Goal: Task Accomplishment & Management: Manage account settings

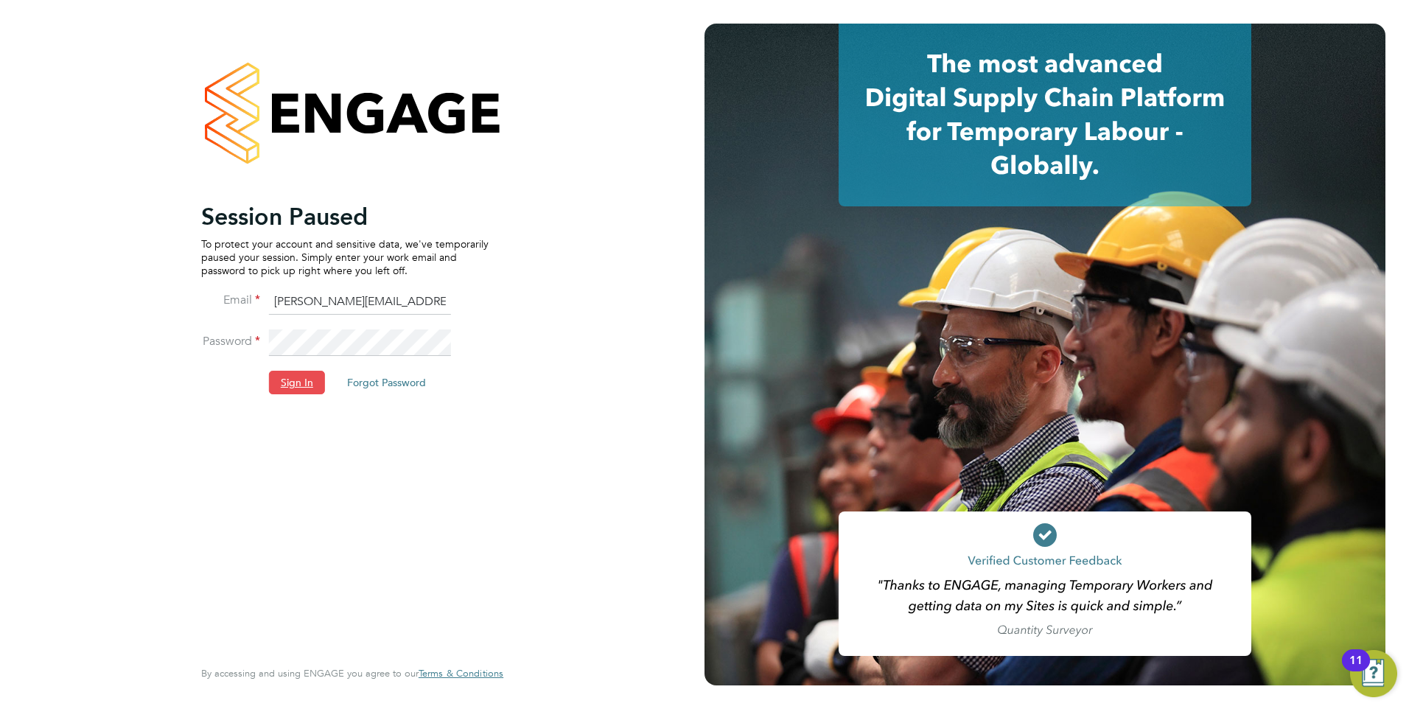
click at [293, 385] on button "Sign In" at bounding box center [297, 383] width 56 height 24
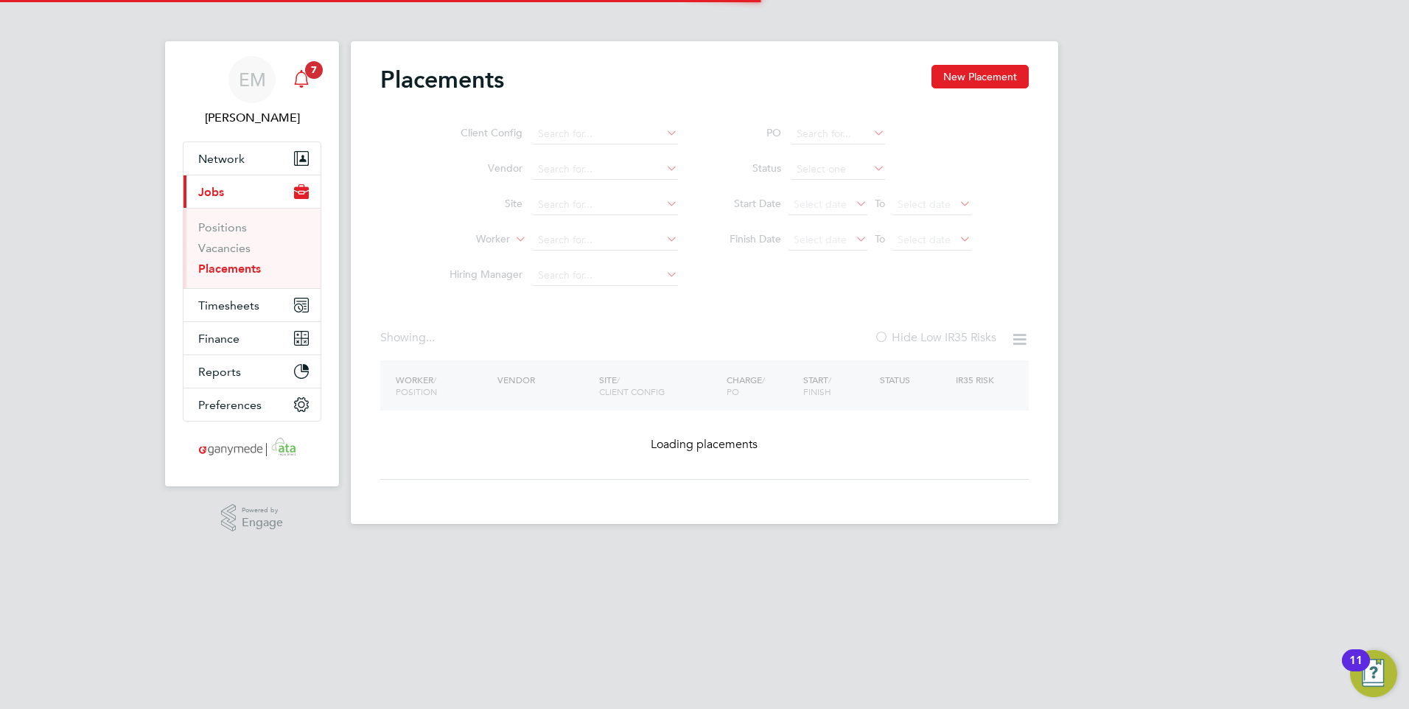
click at [298, 74] on icon "Main navigation" at bounding box center [301, 77] width 14 height 15
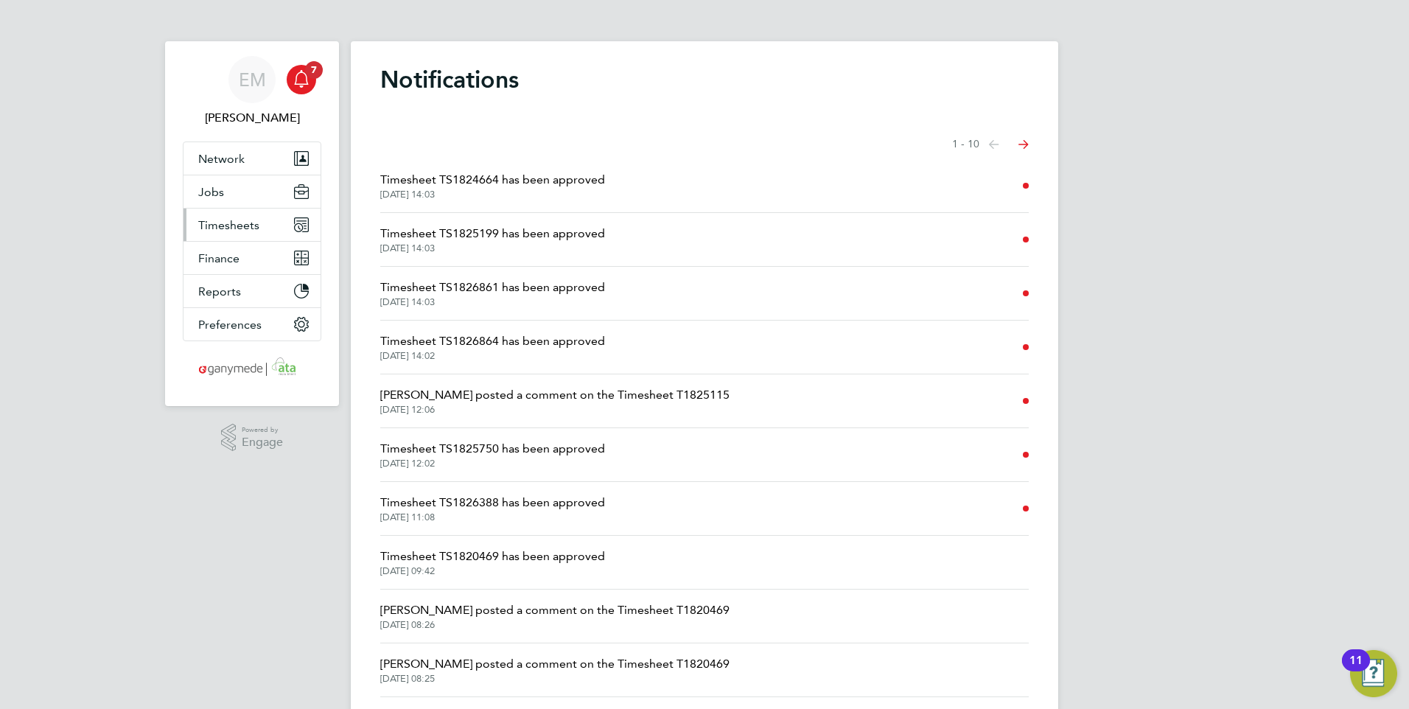
click at [219, 226] on span "Timesheets" at bounding box center [228, 225] width 61 height 14
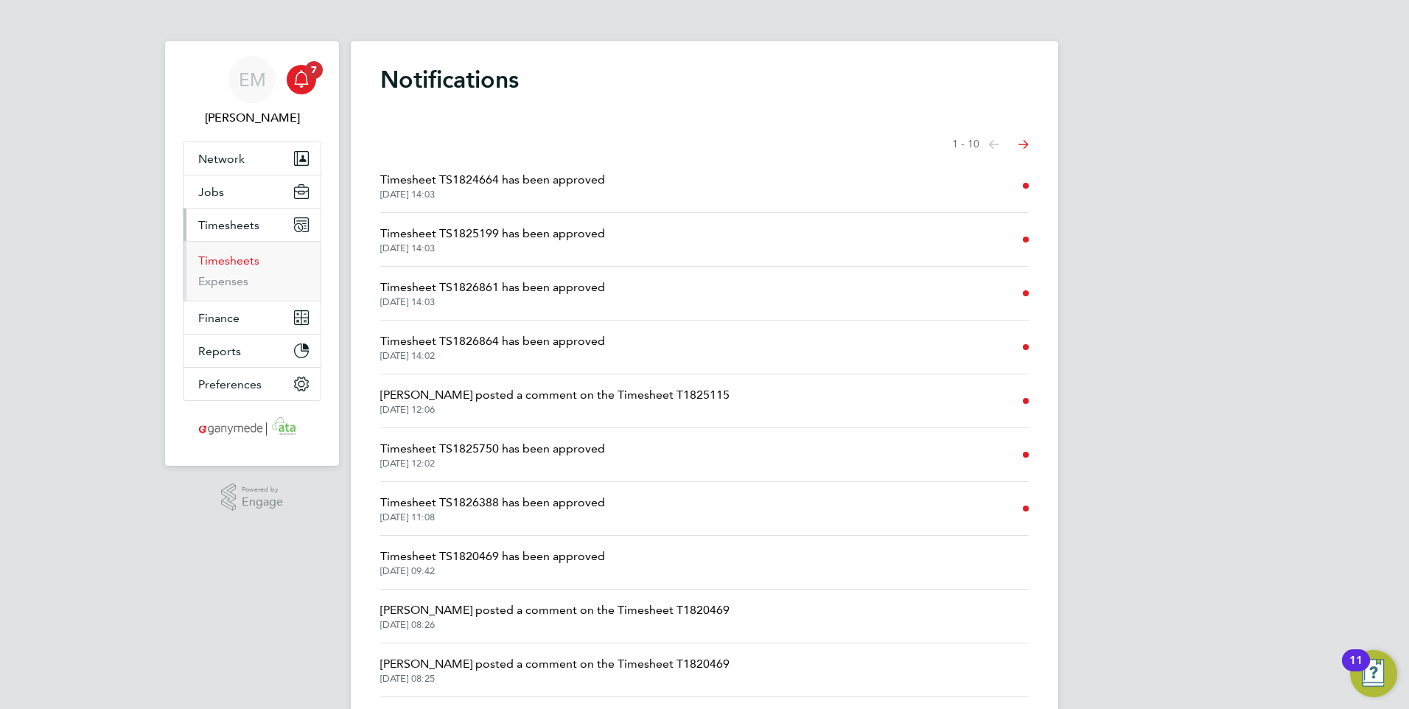
click at [224, 260] on link "Timesheets" at bounding box center [228, 261] width 61 height 14
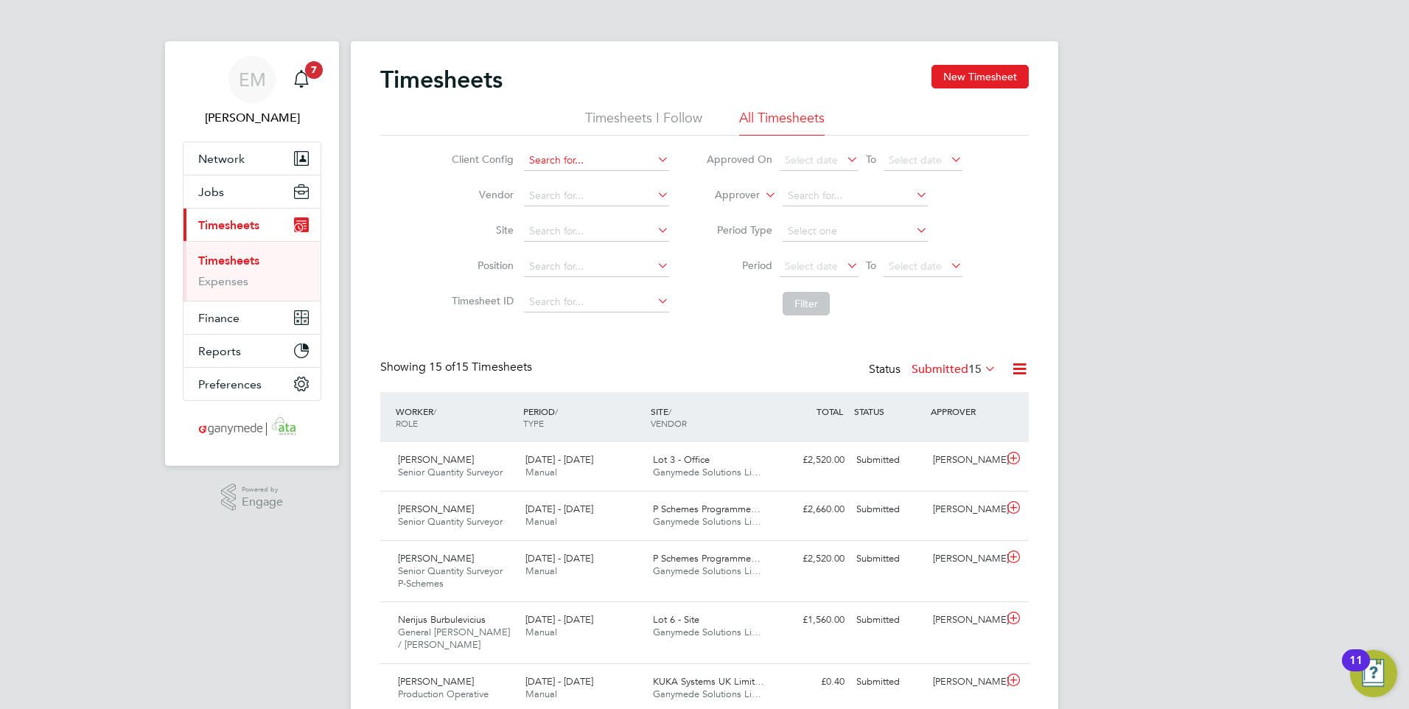
click at [573, 160] on input at bounding box center [596, 160] width 145 height 21
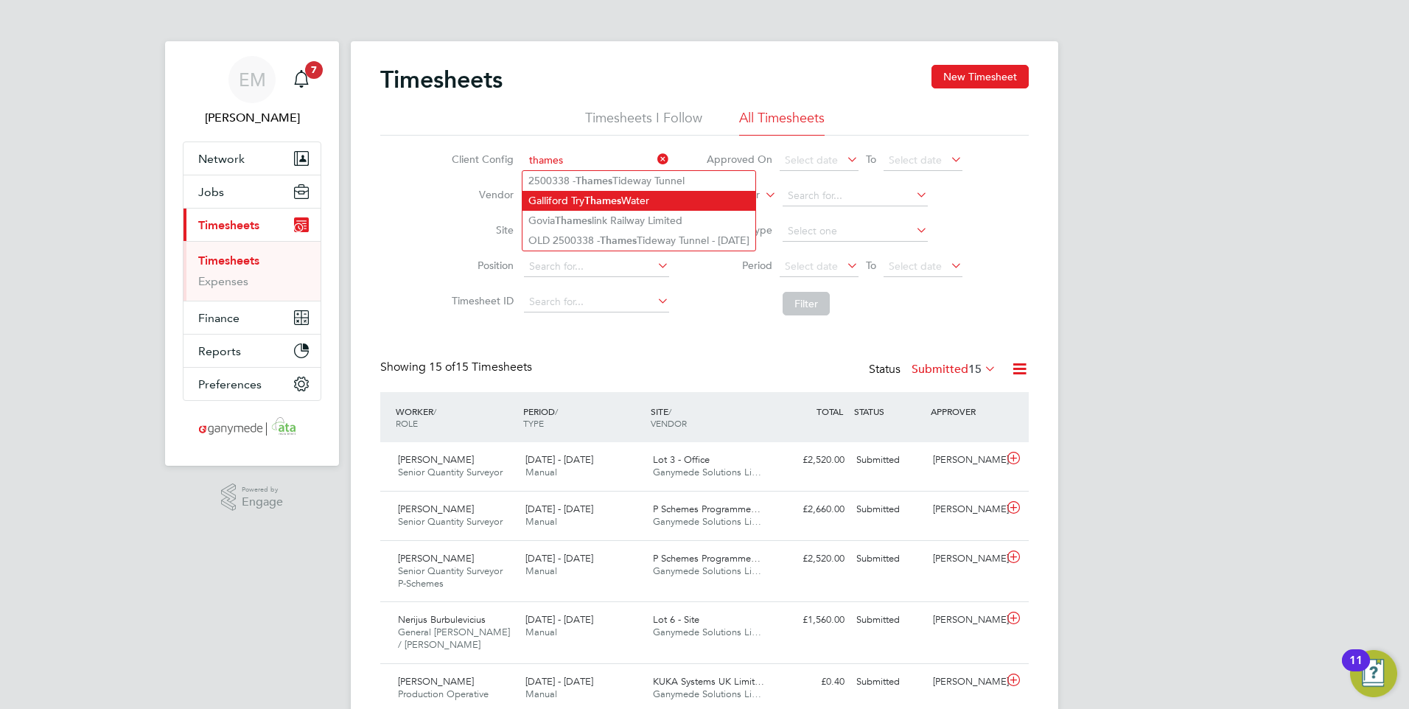
click at [601, 200] on b "Thames" at bounding box center [603, 201] width 37 height 13
type input "Galliford Try Thames Water"
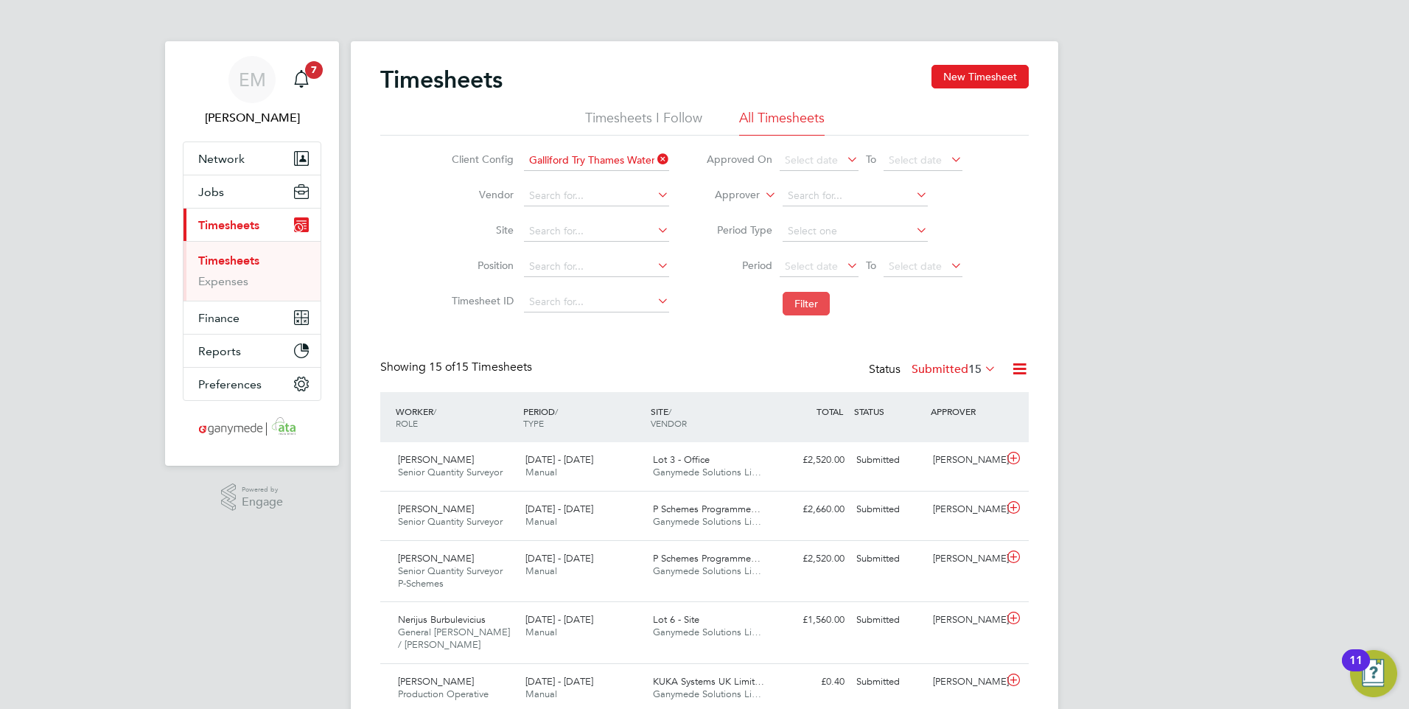
click at [808, 304] on button "Filter" at bounding box center [806, 304] width 47 height 24
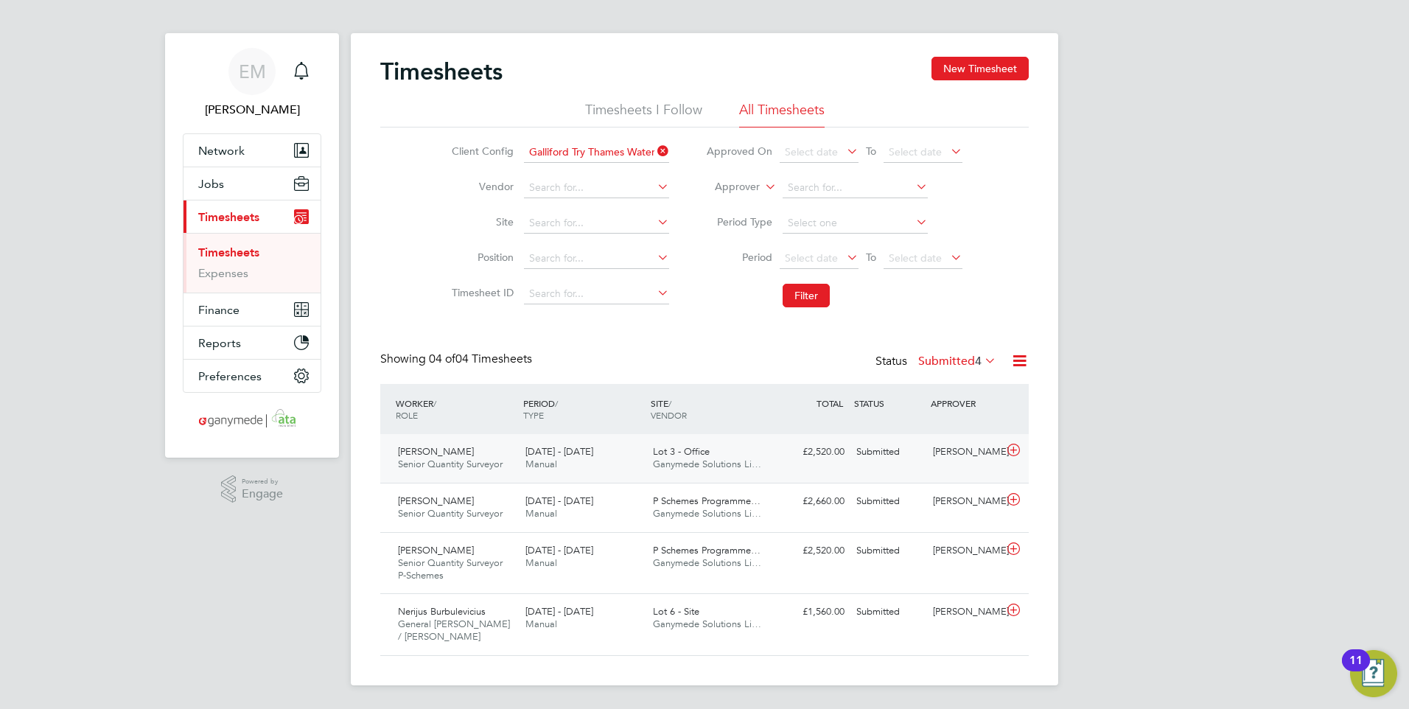
click at [552, 453] on span "15 - 21 Sep 2025" at bounding box center [560, 451] width 68 height 13
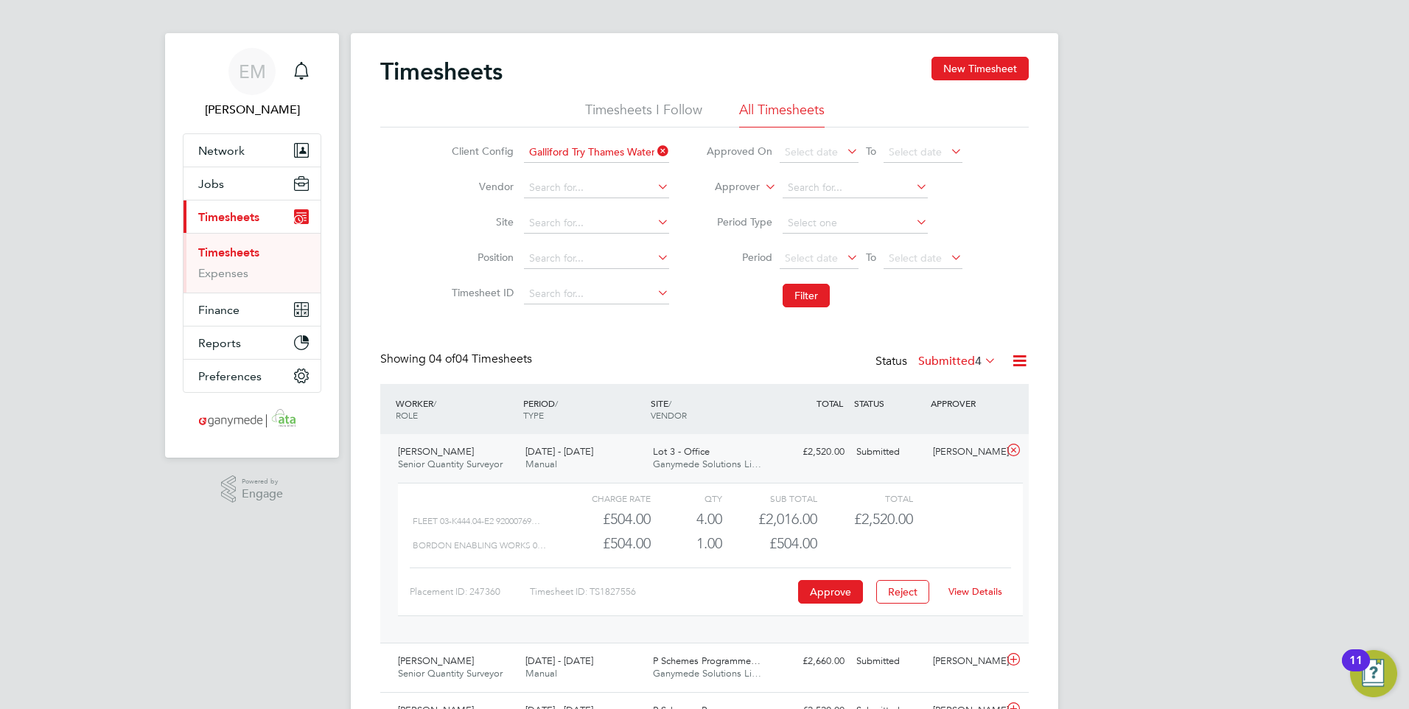
click at [988, 591] on link "View Details" at bounding box center [976, 591] width 54 height 13
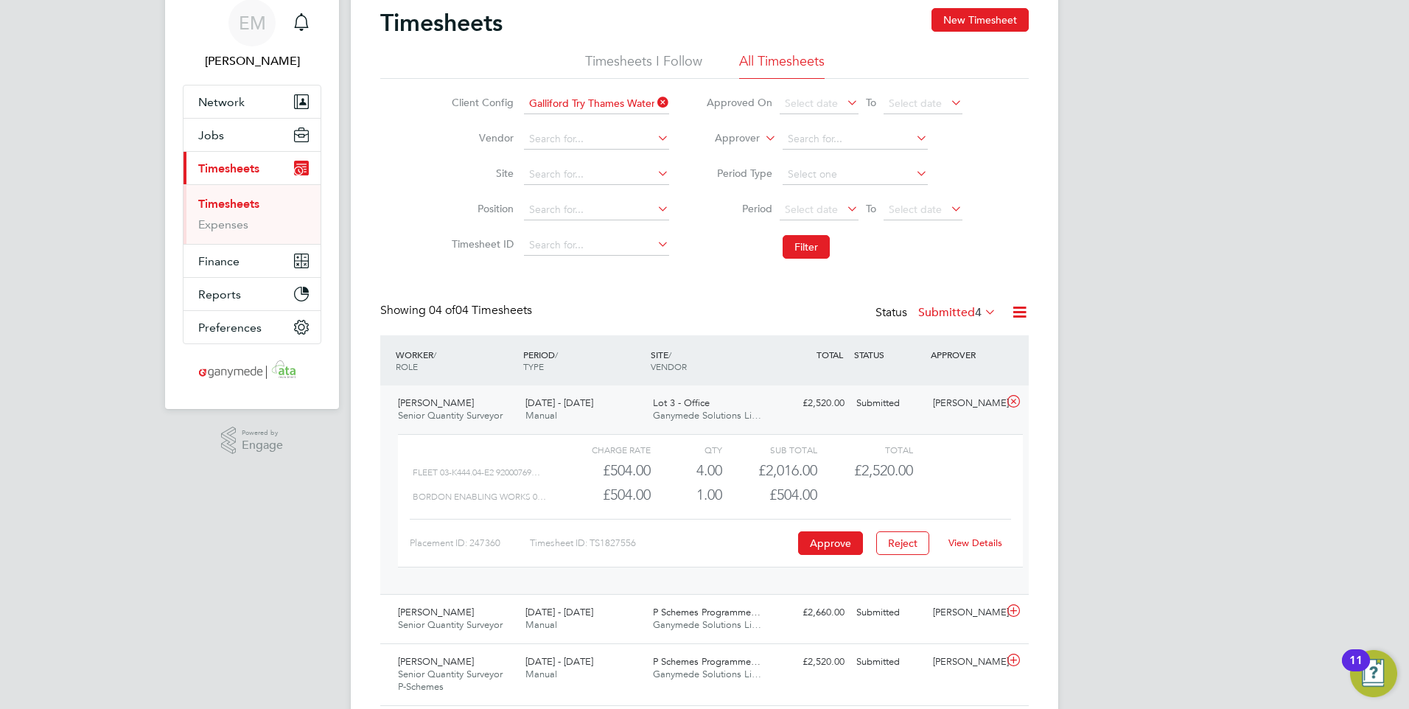
scroll to position [168, 0]
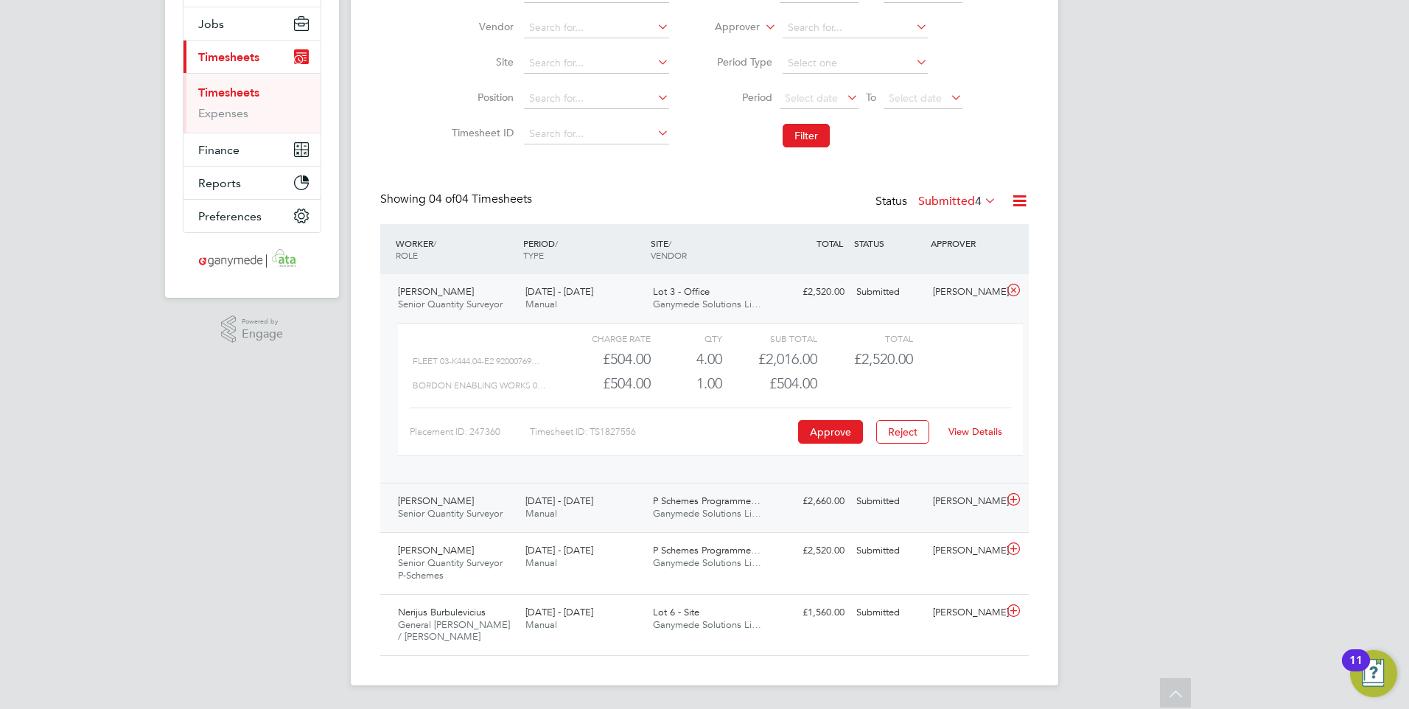
click at [549, 505] on span "15 - 21 Sep 2025" at bounding box center [560, 501] width 68 height 13
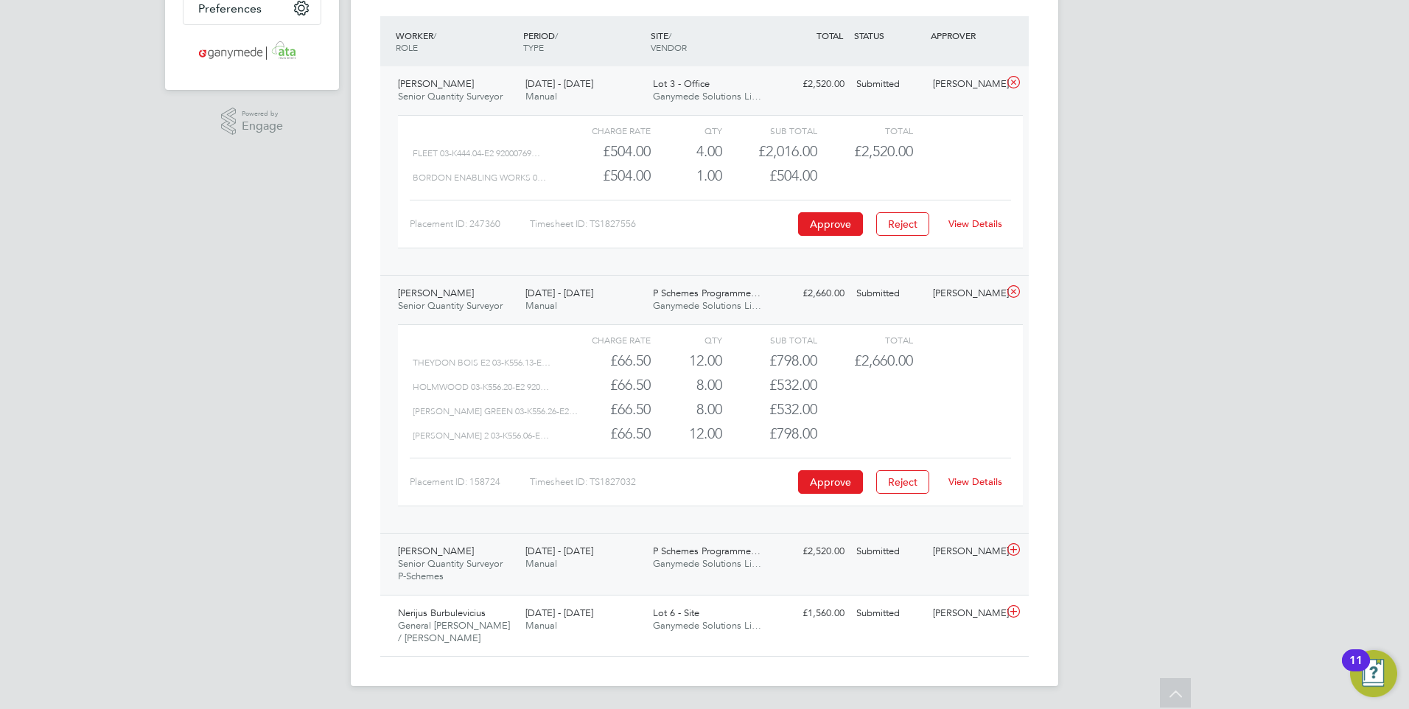
scroll to position [377, 0]
click at [987, 486] on link "View Details" at bounding box center [976, 481] width 54 height 13
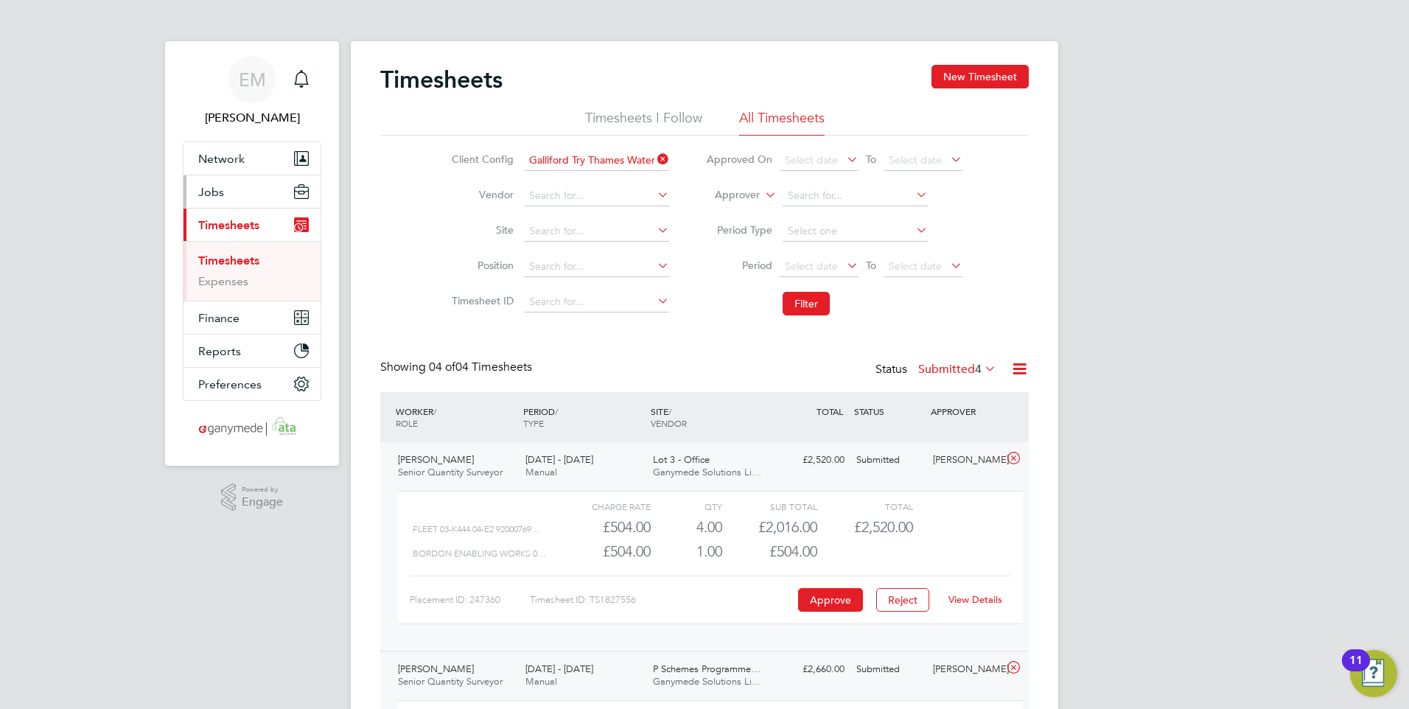
click at [211, 191] on span "Jobs" at bounding box center [211, 192] width 26 height 14
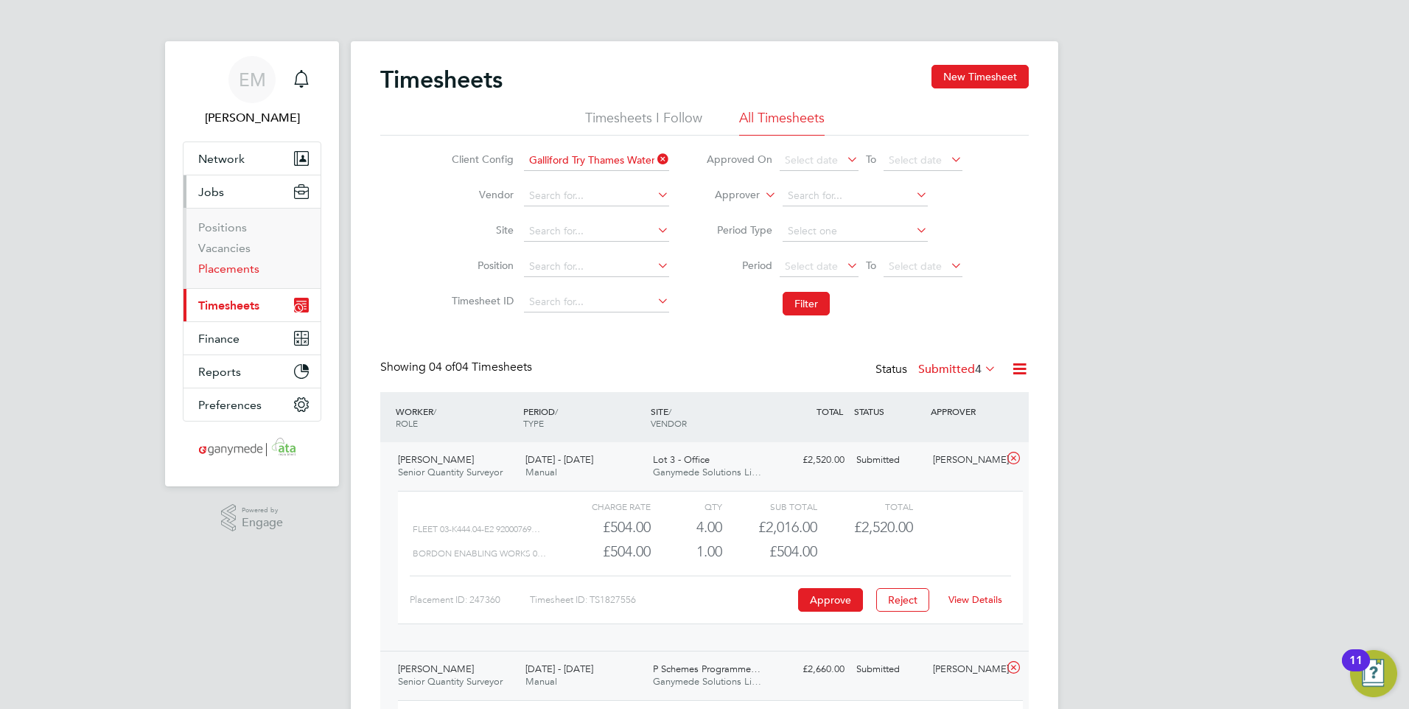
click at [223, 271] on link "Placements" at bounding box center [228, 269] width 61 height 14
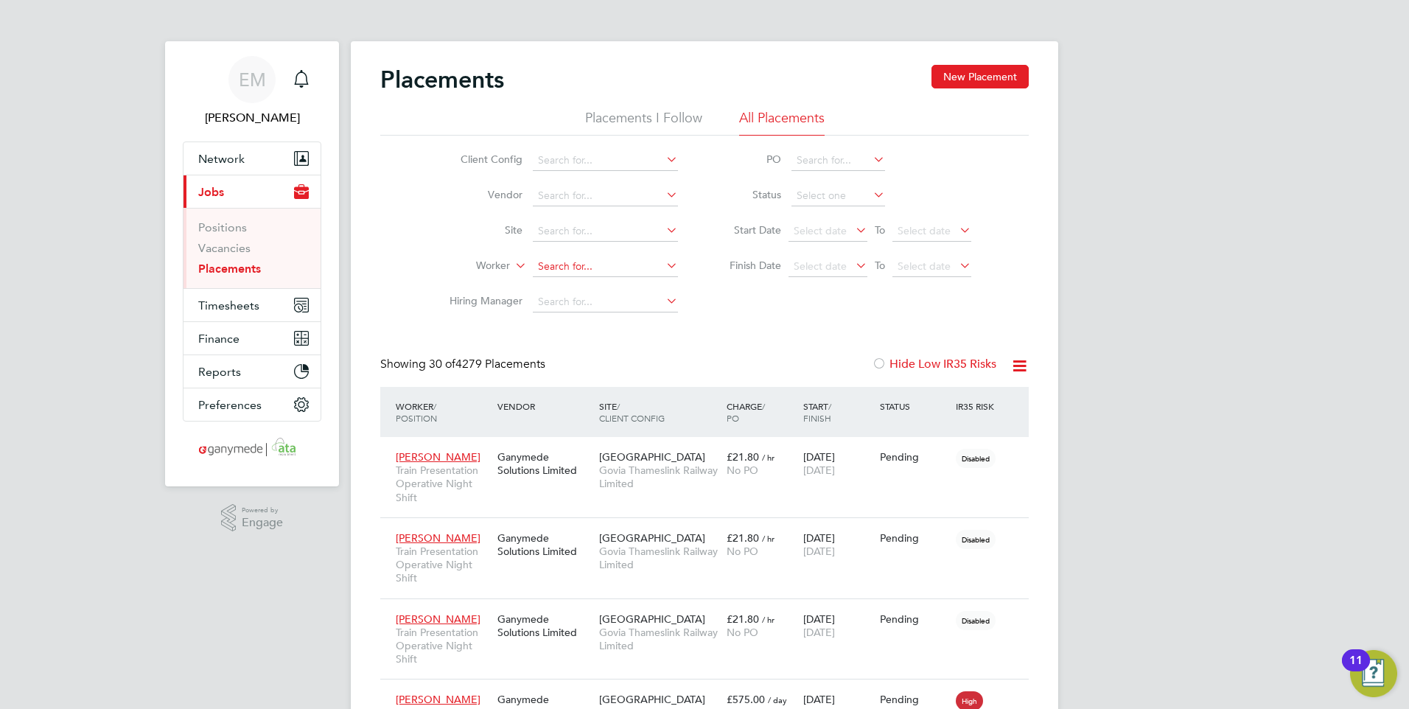
click at [580, 262] on input at bounding box center [605, 267] width 145 height 21
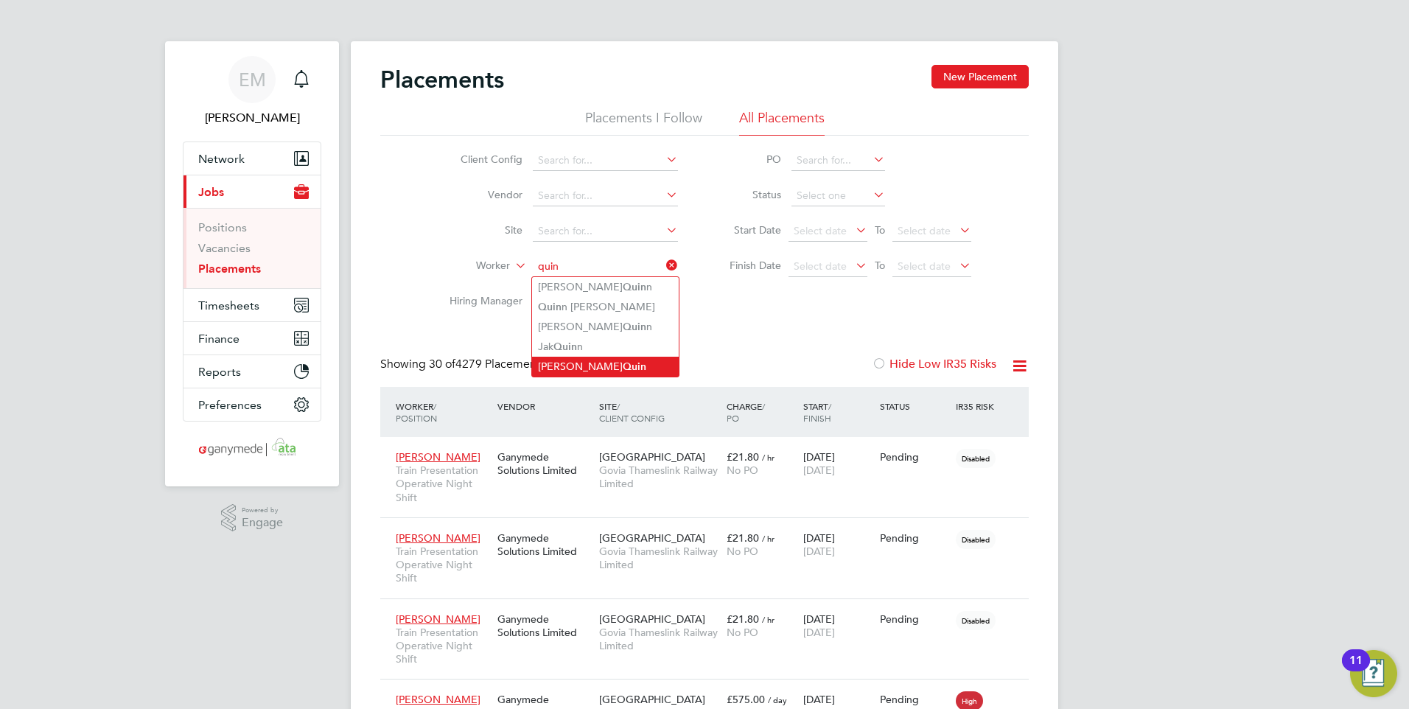
click at [623, 364] on b "Quin" at bounding box center [635, 366] width 24 height 13
type input "Stephen Quin"
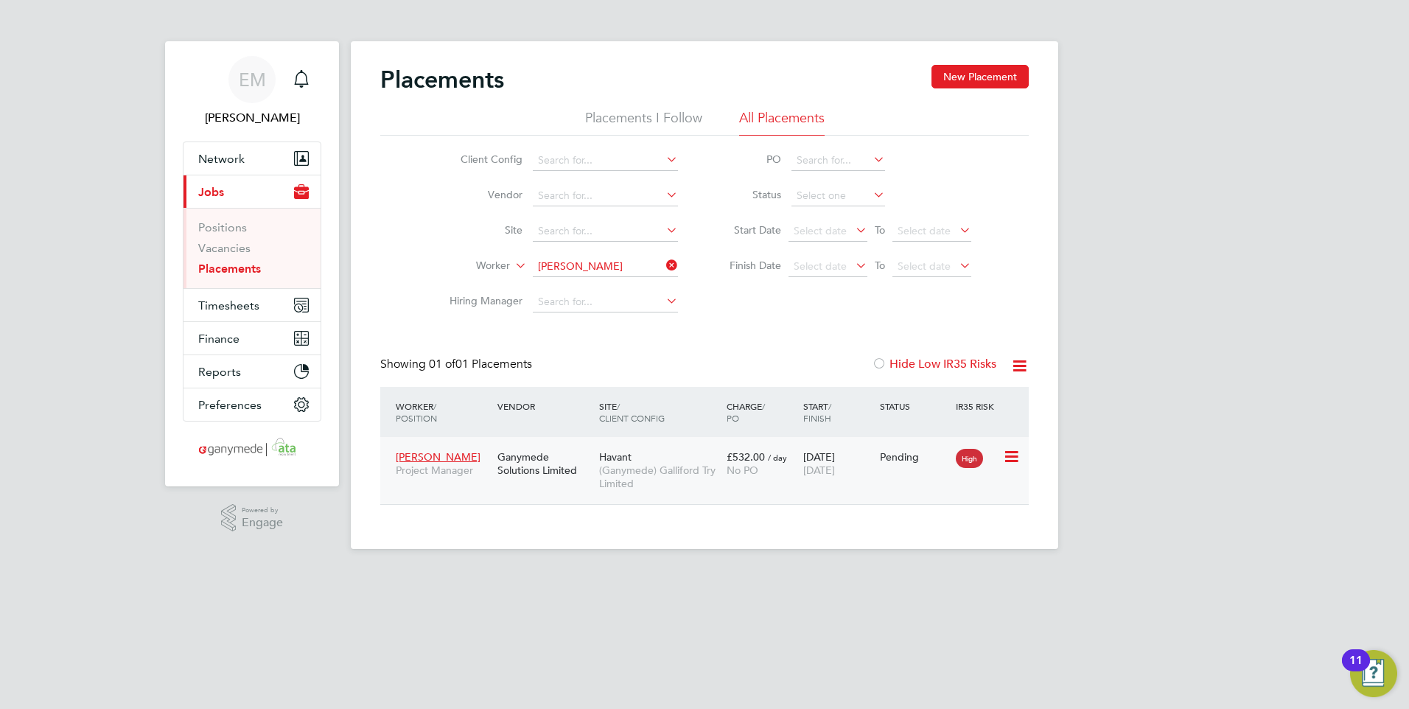
click at [531, 464] on div "Ganymede Solutions Limited" at bounding box center [545, 463] width 102 height 41
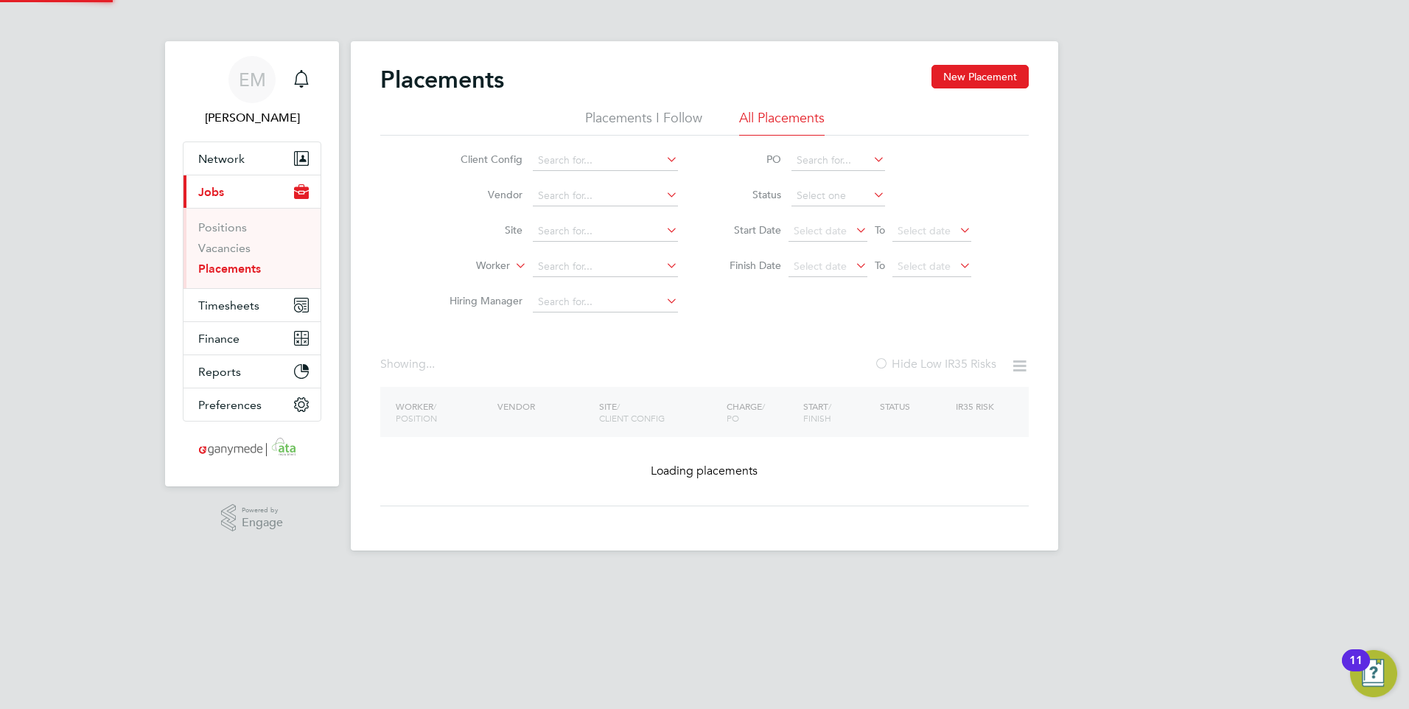
drag, startPoint x: 625, startPoint y: 267, endPoint x: 477, endPoint y: 269, distance: 148.2
click at [479, 269] on li "Worker" at bounding box center [557, 266] width 277 height 35
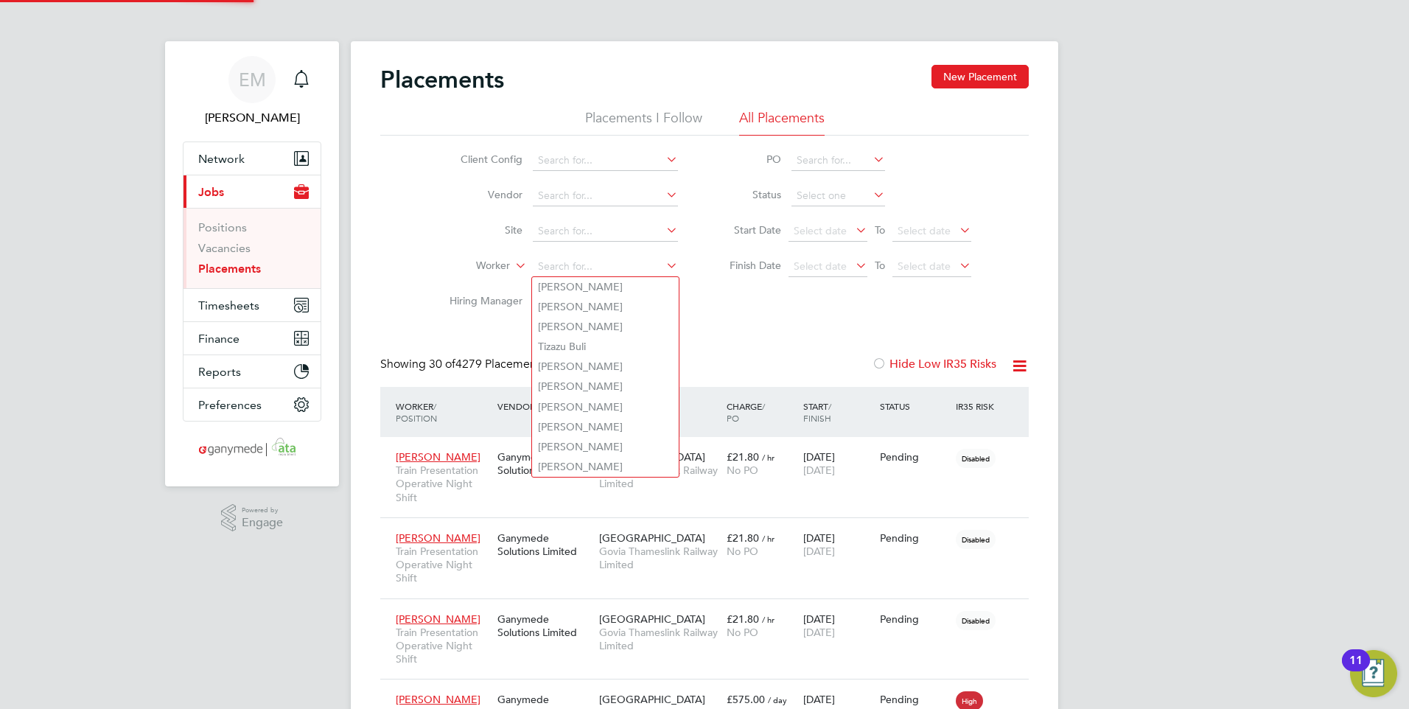
scroll to position [69, 102]
click at [590, 261] on input at bounding box center [605, 267] width 145 height 21
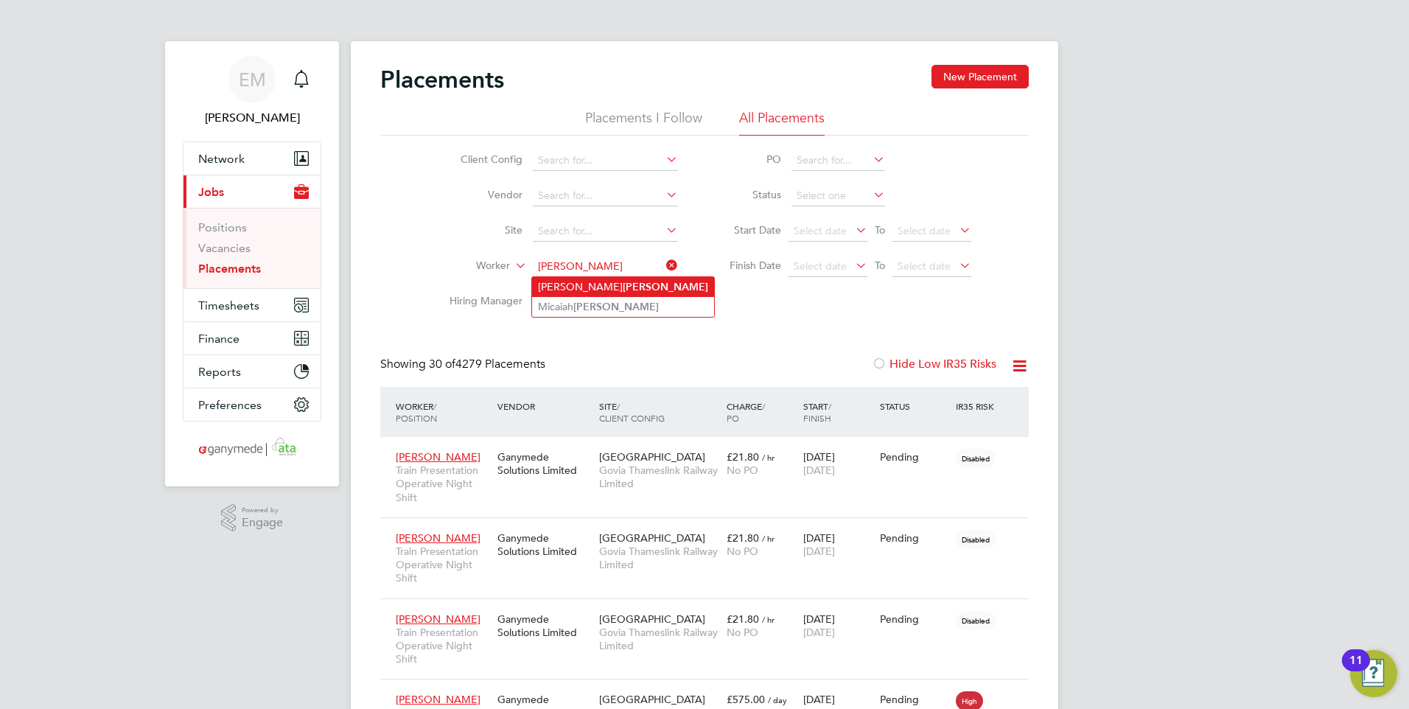
click at [623, 286] on b "Lynch" at bounding box center [666, 287] width 86 height 13
type input "Dan Lynch"
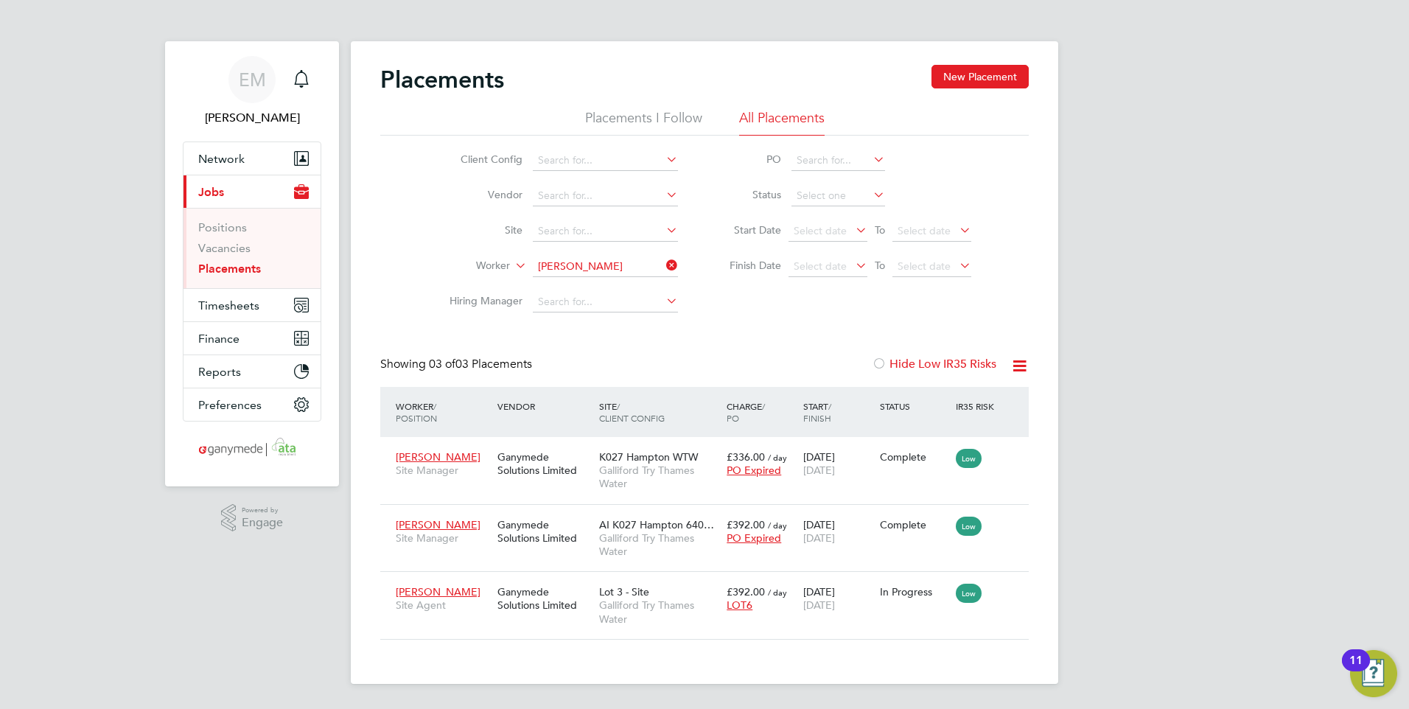
scroll to position [55, 128]
click at [619, 268] on input at bounding box center [605, 267] width 145 height 21
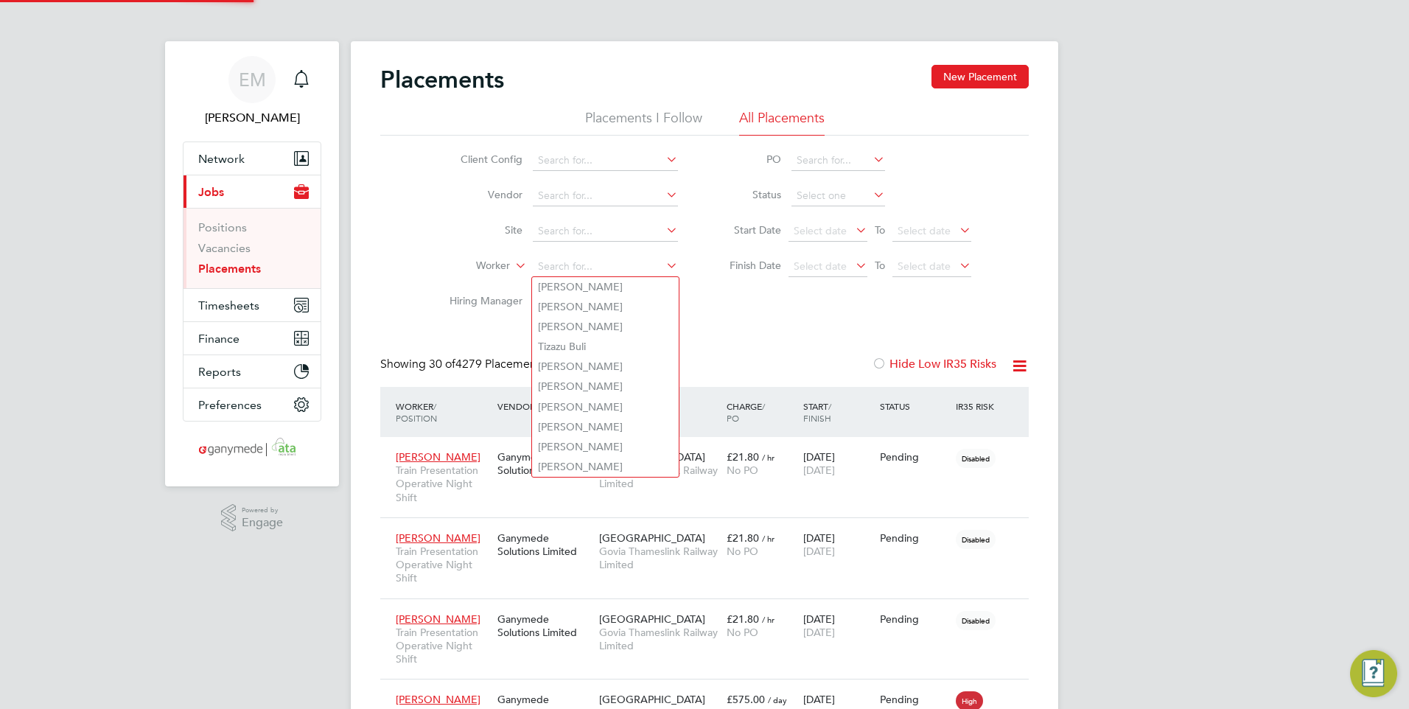
scroll to position [69, 102]
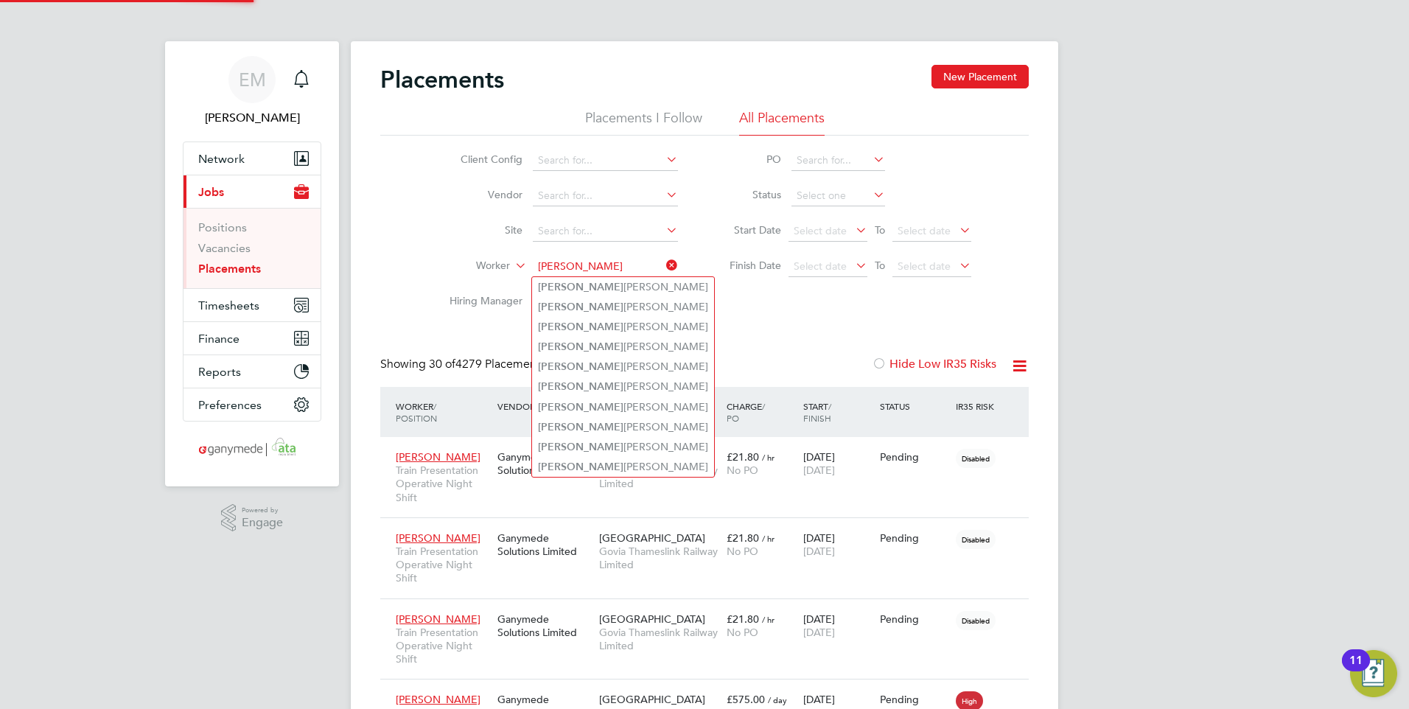
type input "darren"
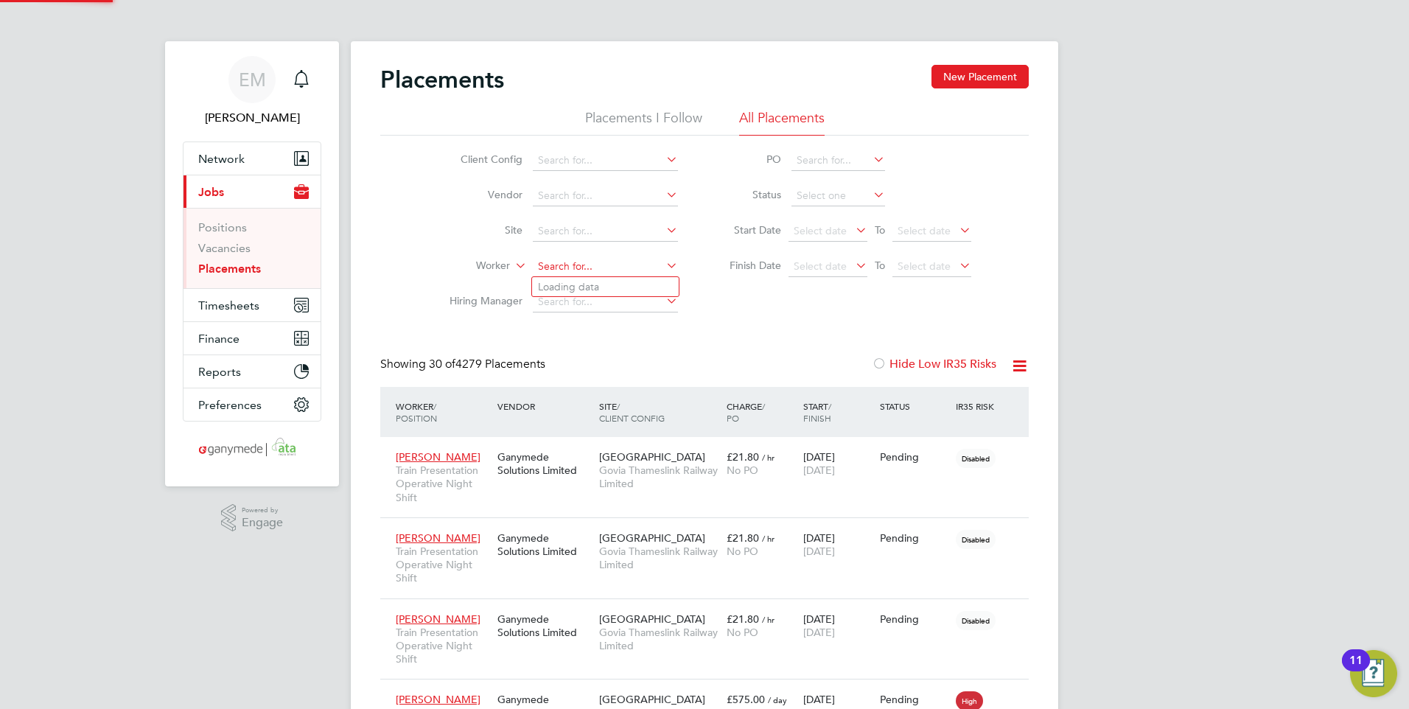
click at [601, 273] on input at bounding box center [605, 267] width 145 height 21
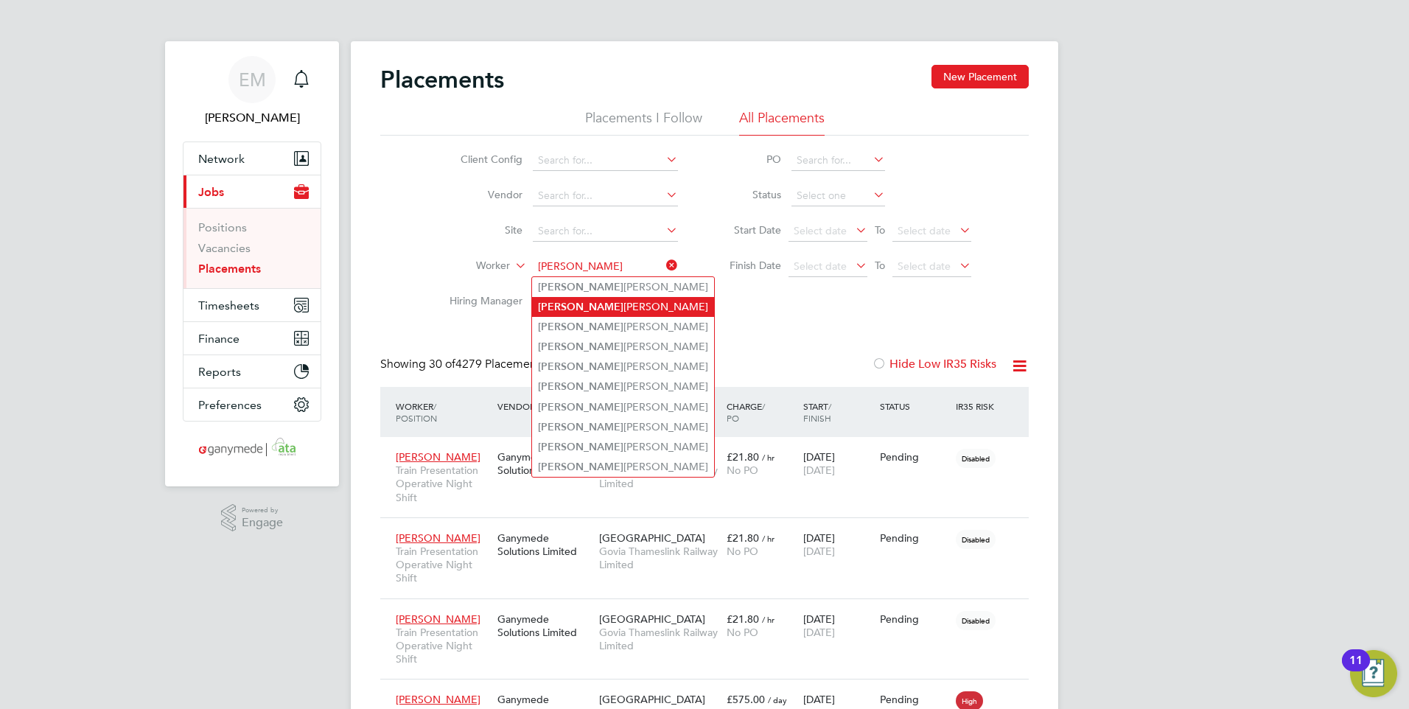
click at [612, 299] on li "Darren Coyne" at bounding box center [623, 307] width 182 height 20
type input "Darren Coyne"
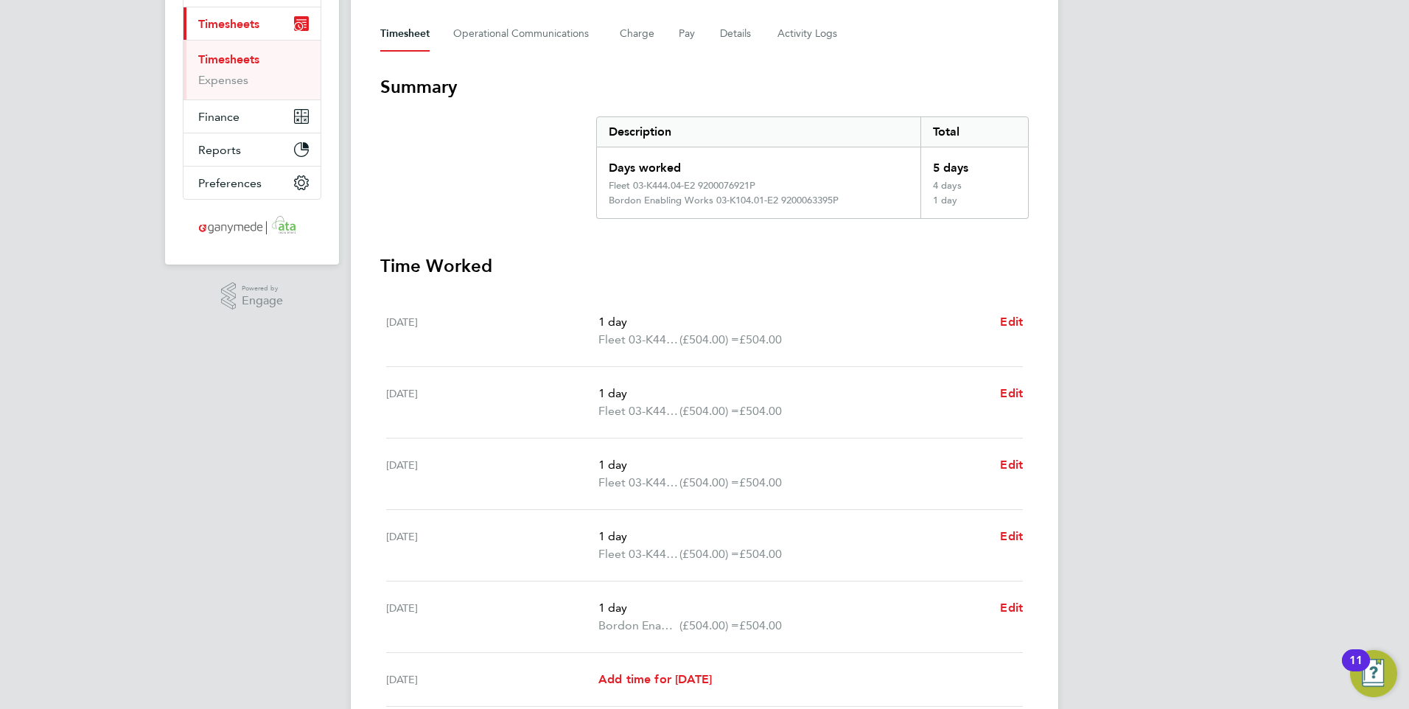
scroll to position [74, 0]
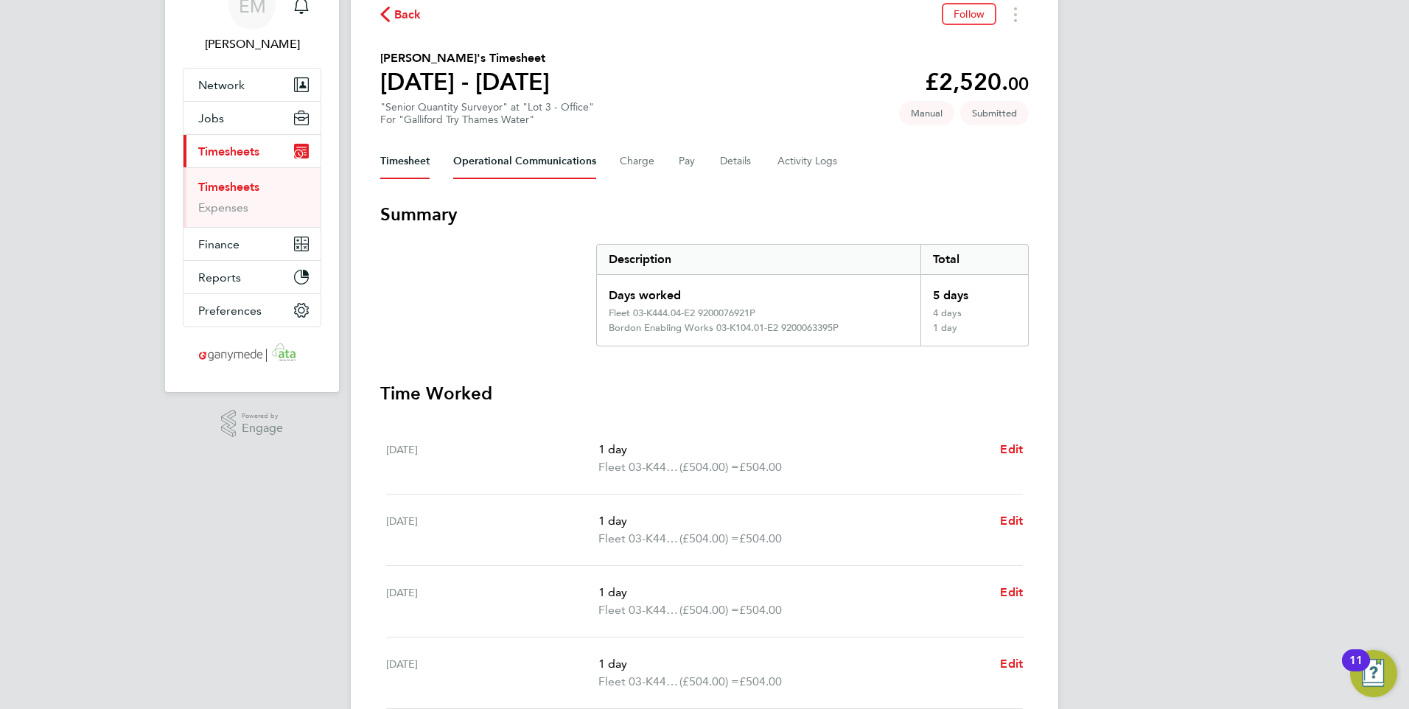
click at [539, 167] on Communications-tab "Operational Communications" at bounding box center [524, 161] width 143 height 35
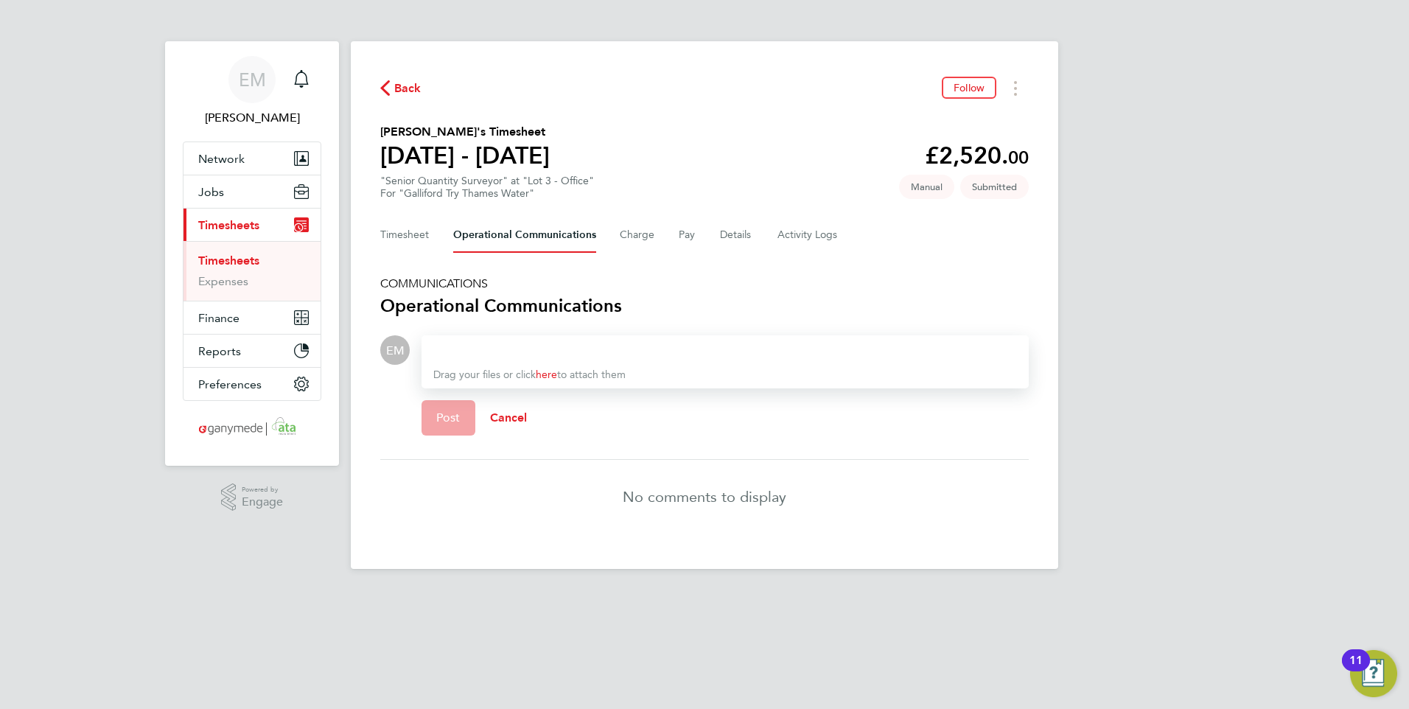
click at [495, 344] on div at bounding box center [725, 350] width 584 height 18
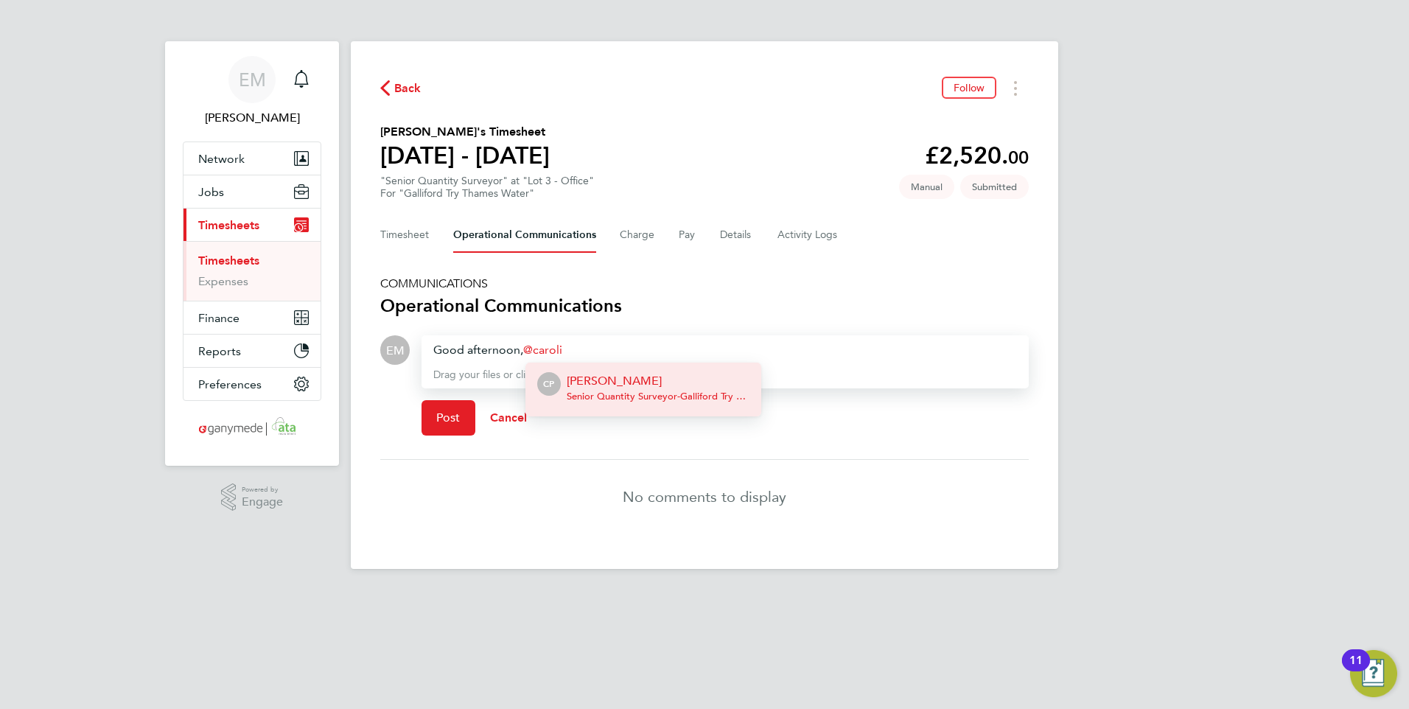
click at [580, 381] on p "[PERSON_NAME]" at bounding box center [658, 381] width 183 height 18
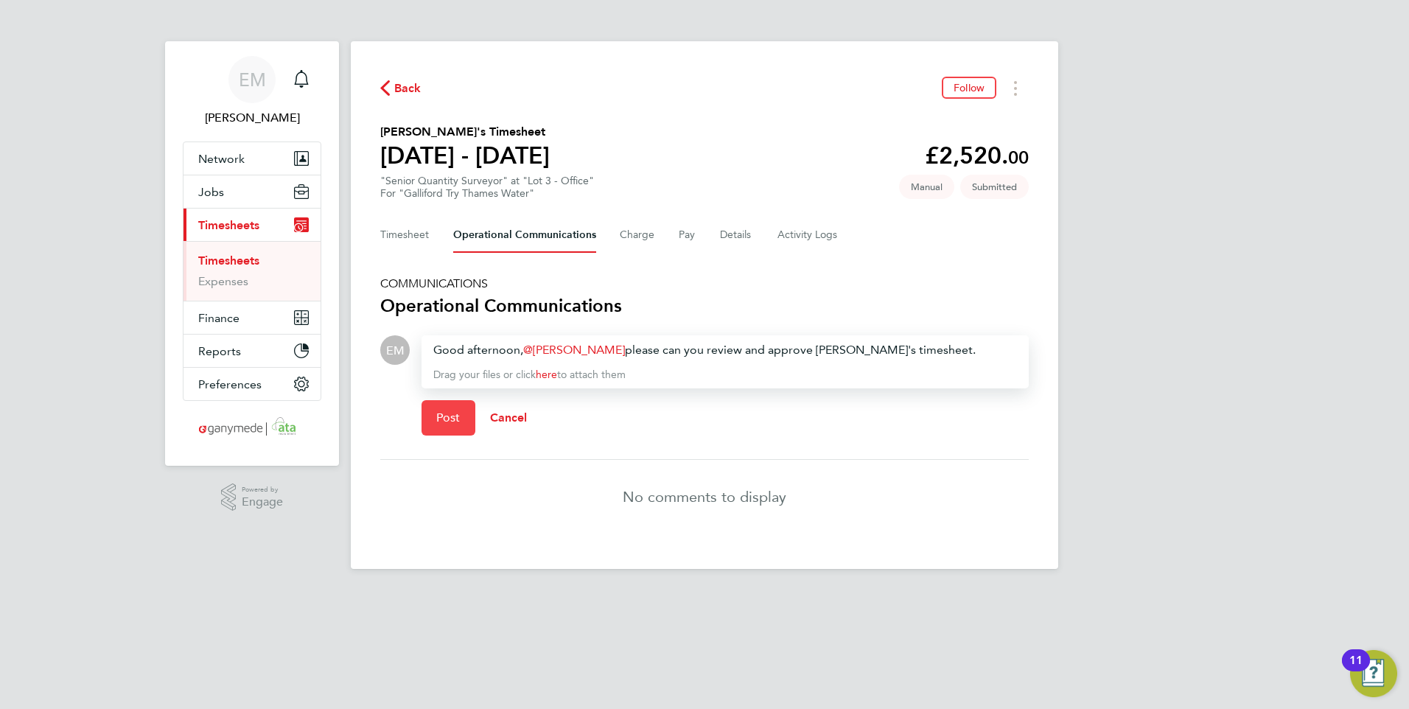
click at [453, 416] on span "Post" at bounding box center [448, 418] width 24 height 15
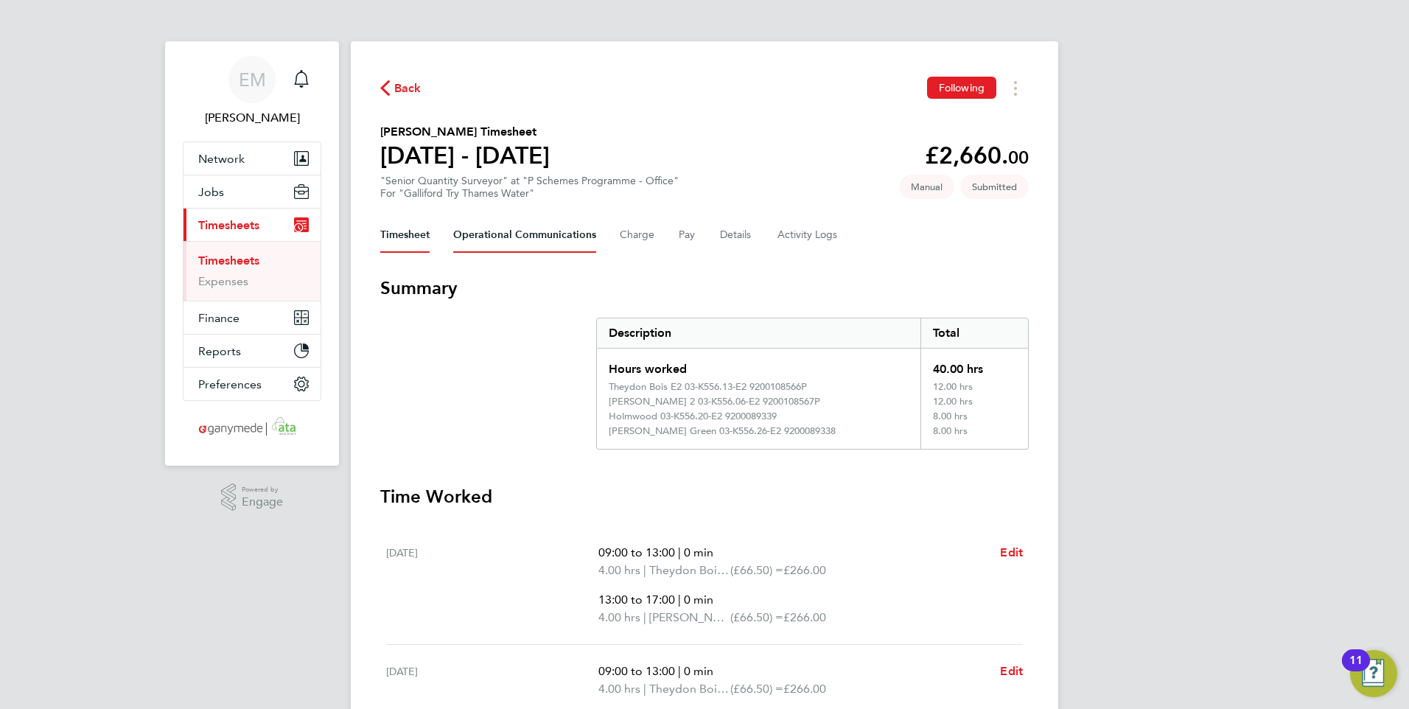
click at [507, 236] on Communications-tab "Operational Communications" at bounding box center [524, 234] width 143 height 35
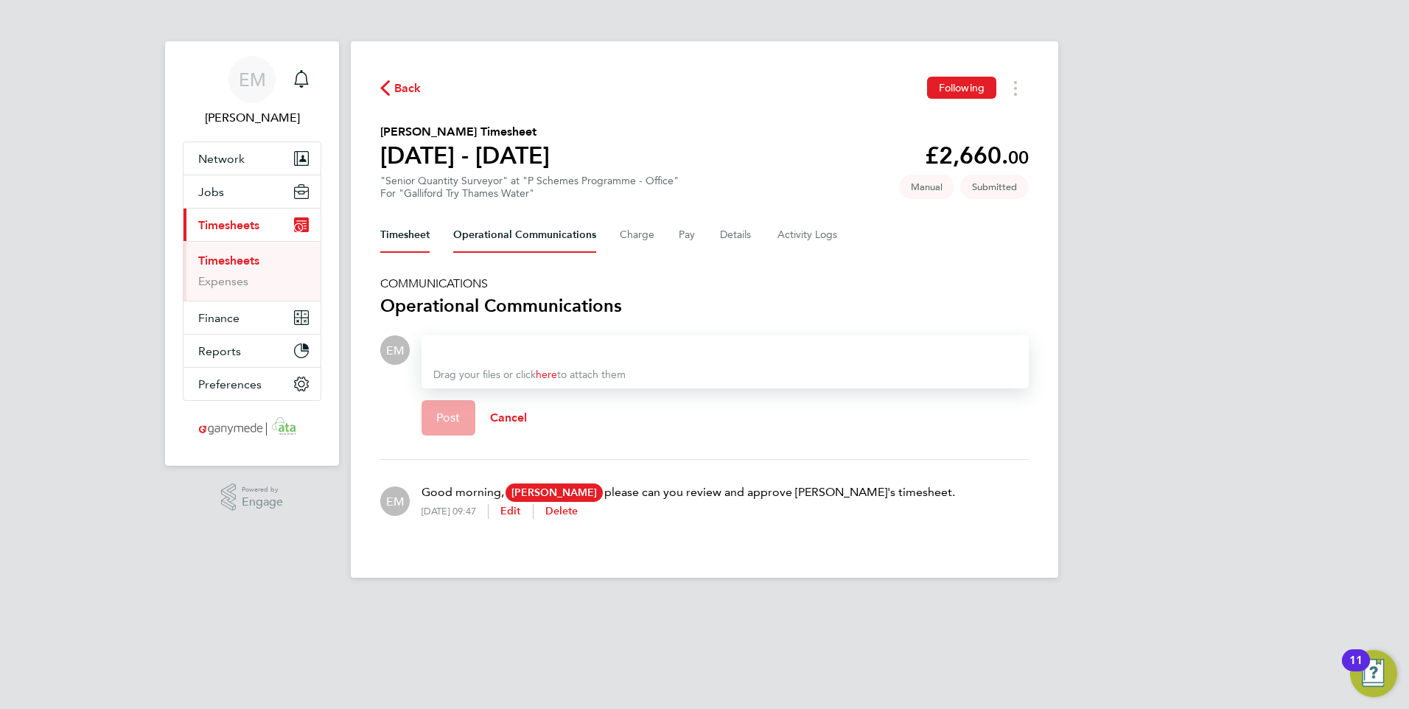
click at [400, 223] on button "Timesheet" at bounding box center [404, 234] width 49 height 35
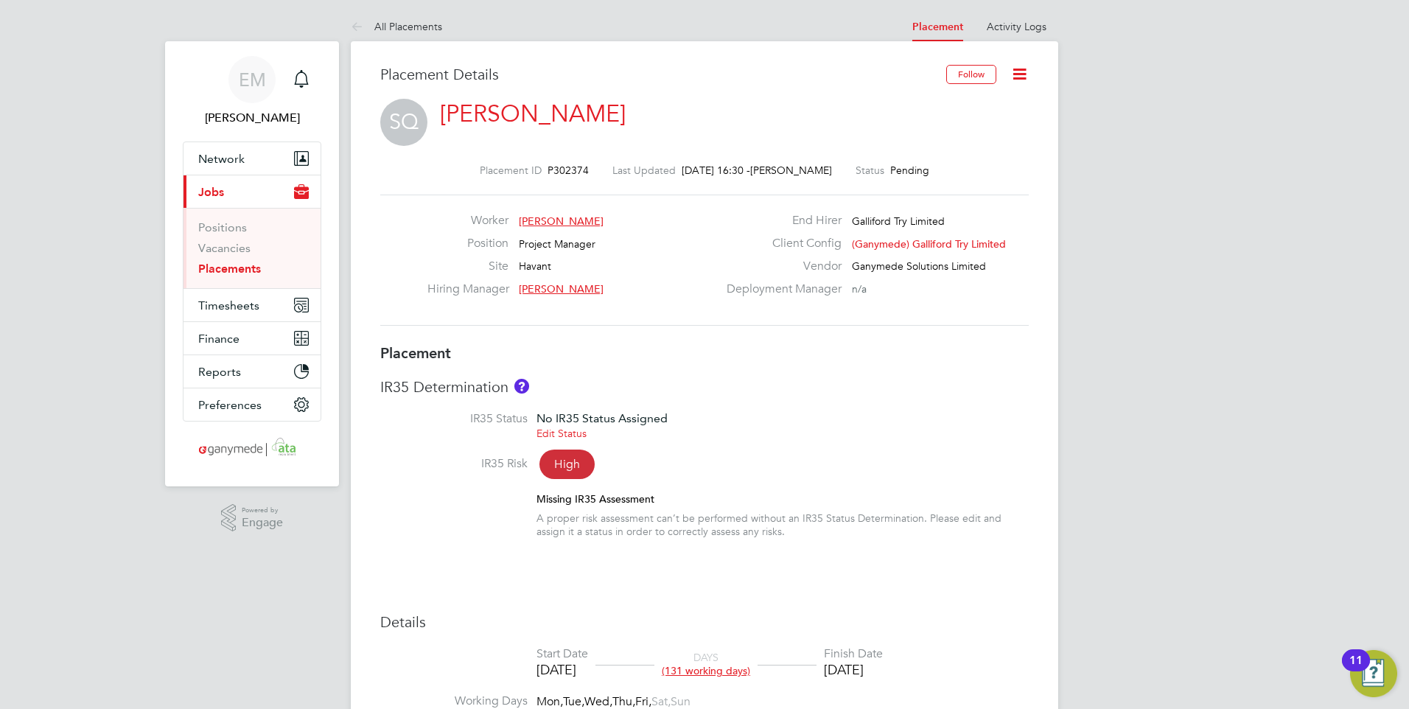
click at [1026, 83] on icon at bounding box center [1020, 74] width 18 height 18
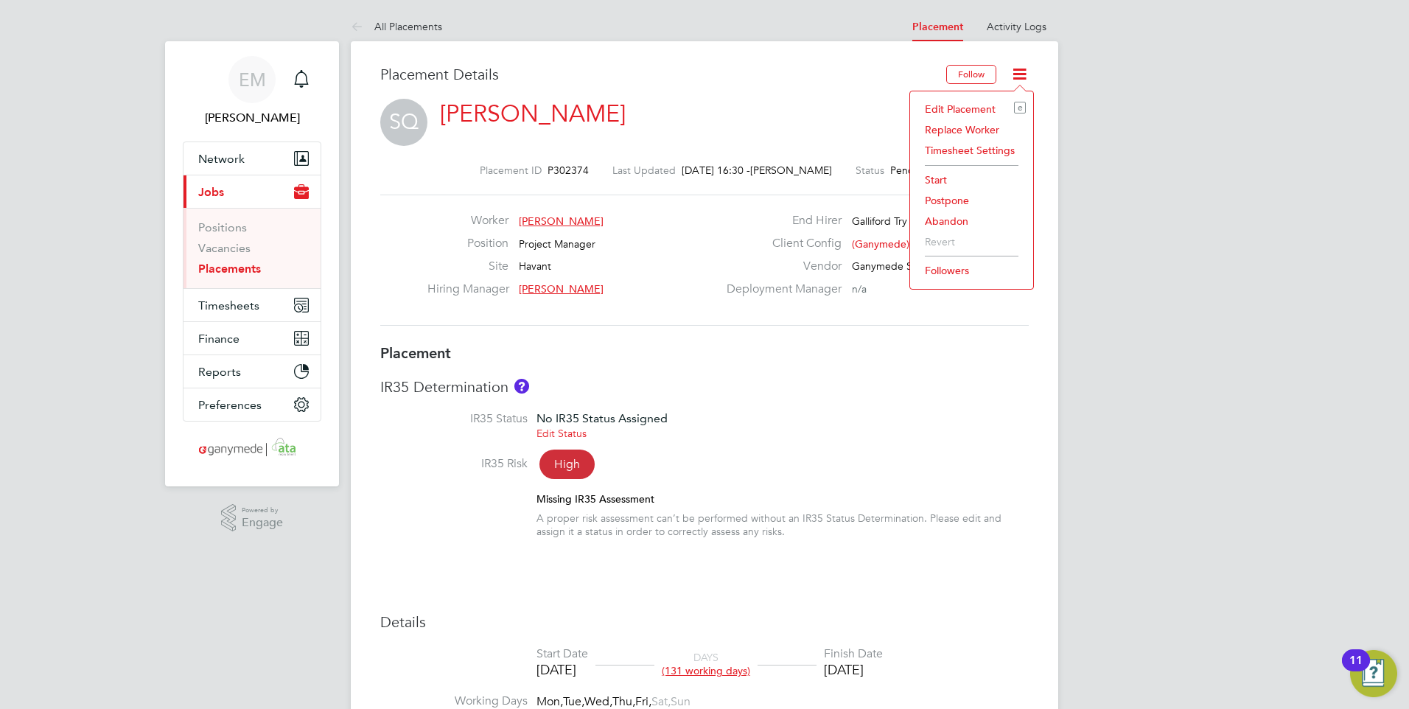
click at [960, 109] on li "Edit Placement e" at bounding box center [972, 109] width 108 height 21
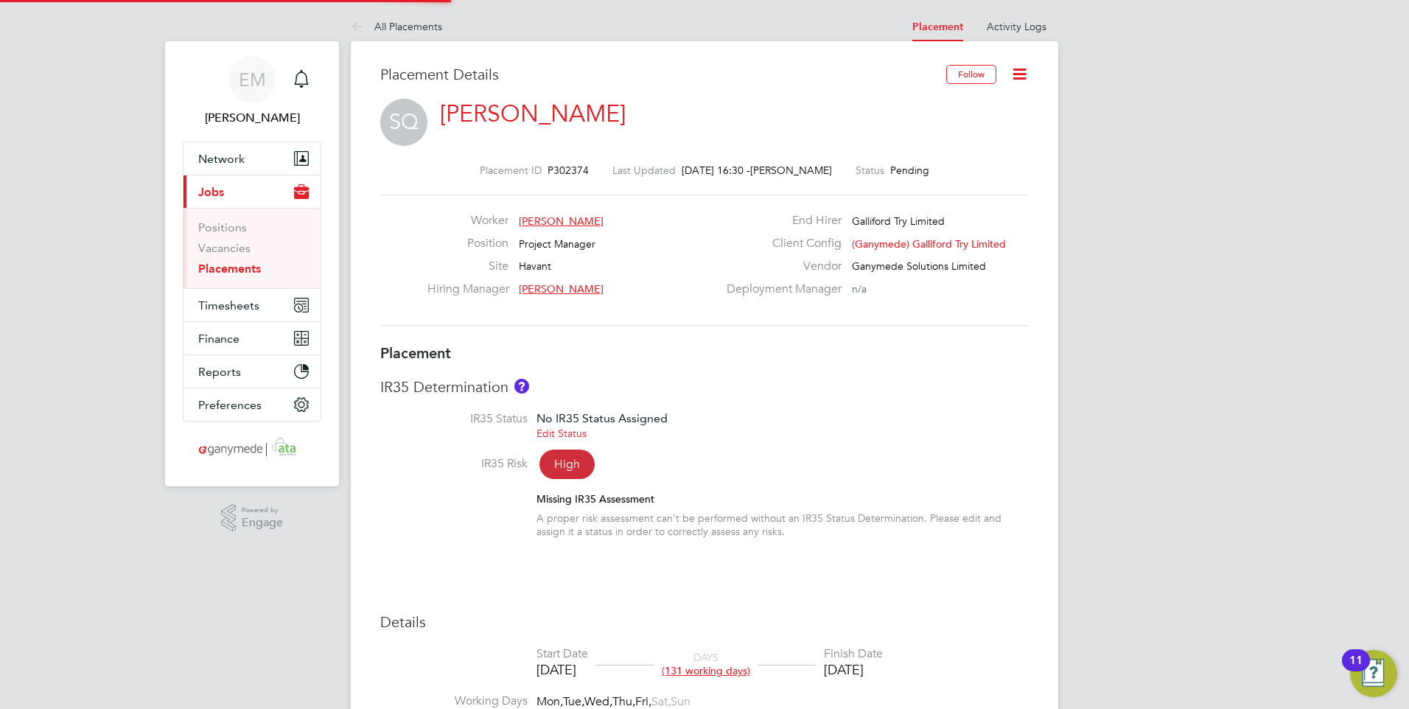
type input "[PERSON_NAME]"
type input "Jonathan Jones"
type input "06 Oct 2025"
type input "06 Apr 2026"
type input "08:00"
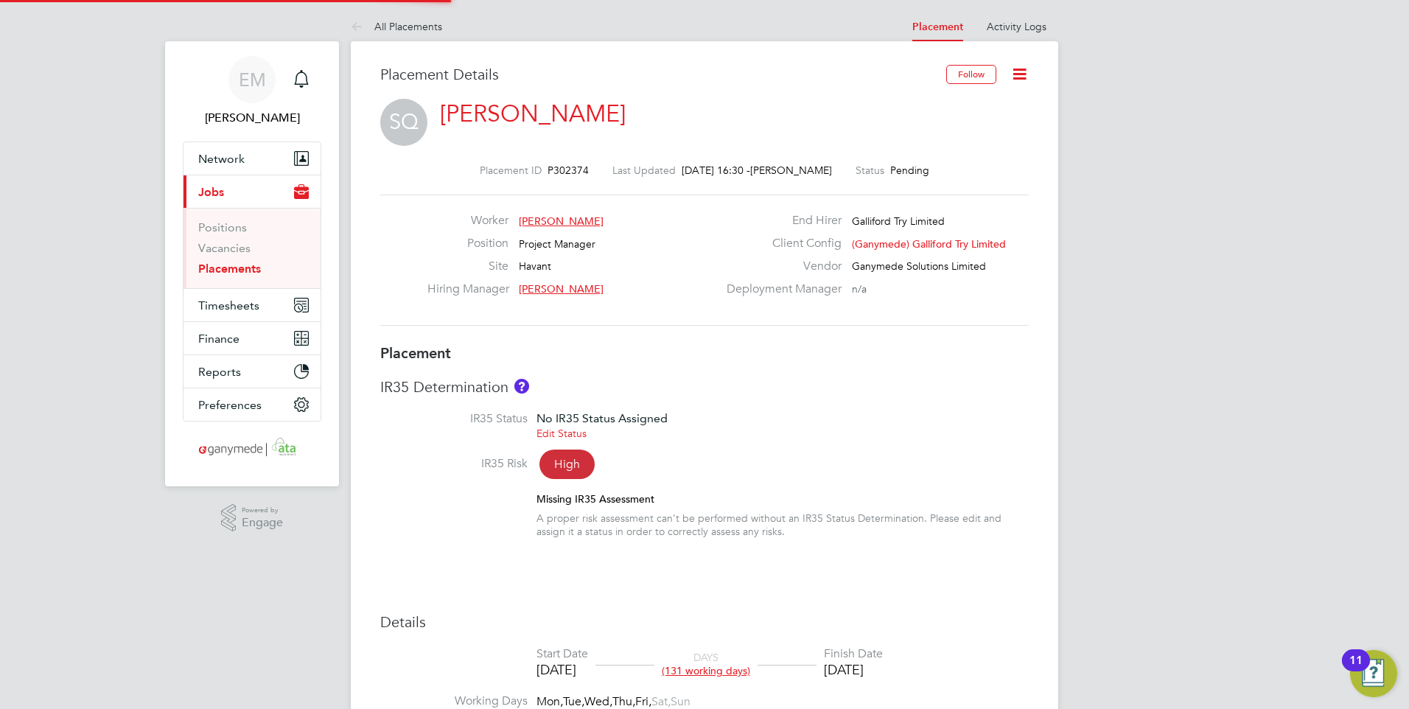
type input "18:00"
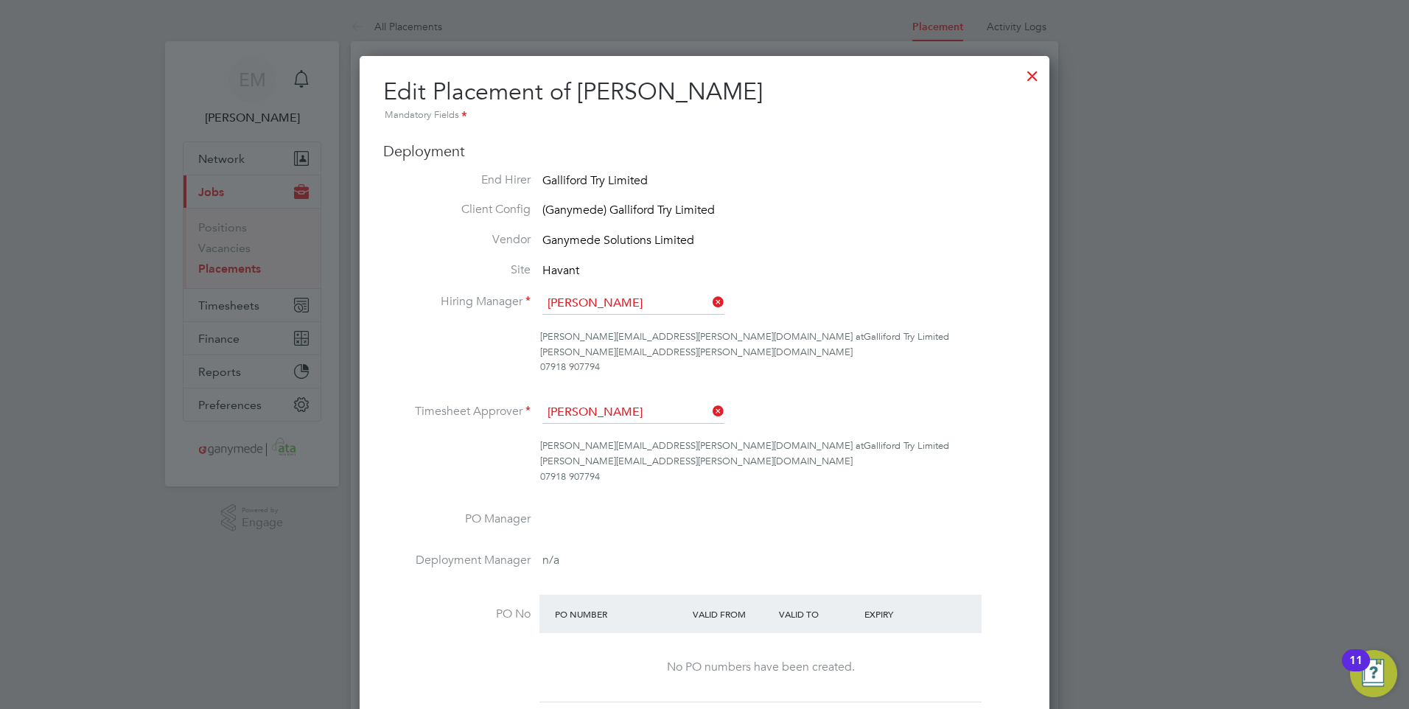
click at [1033, 80] on div at bounding box center [1032, 72] width 27 height 27
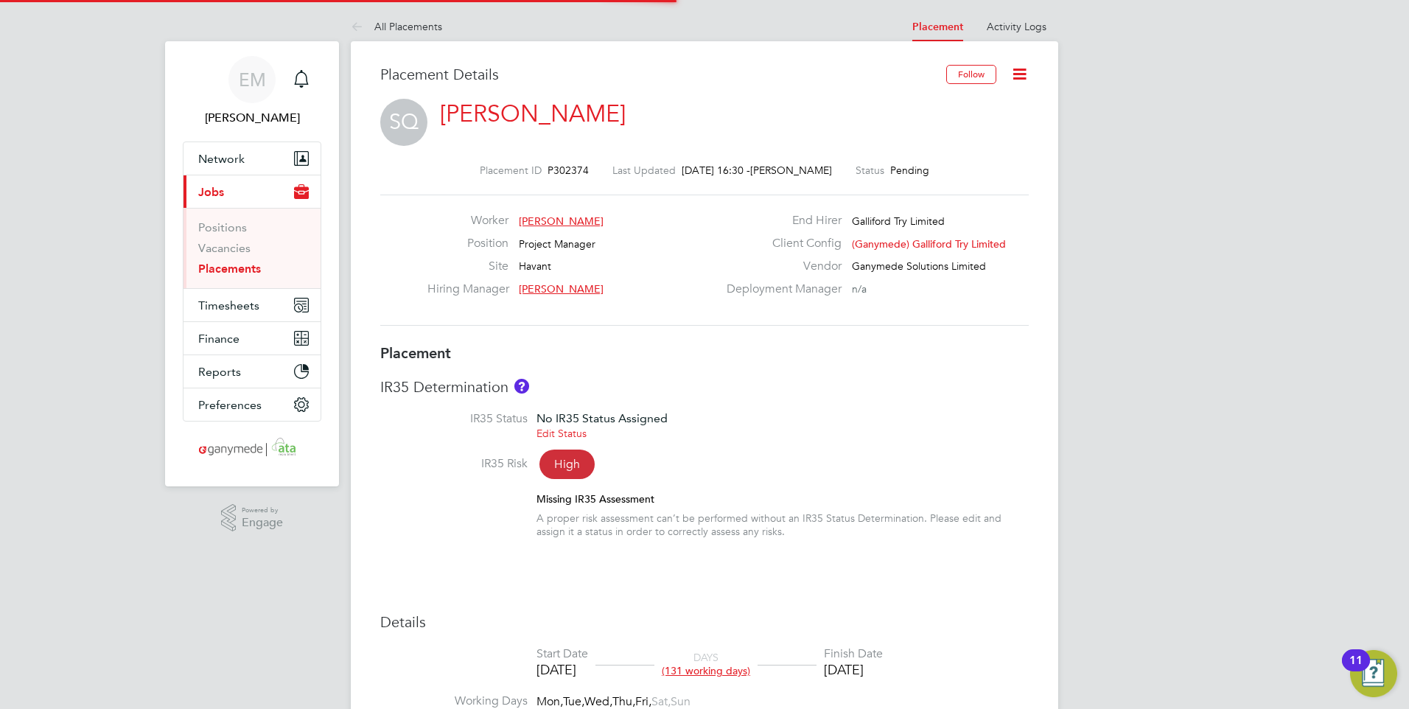
scroll to position [43, 103]
click at [570, 436] on link "Edit Status" at bounding box center [562, 433] width 50 height 13
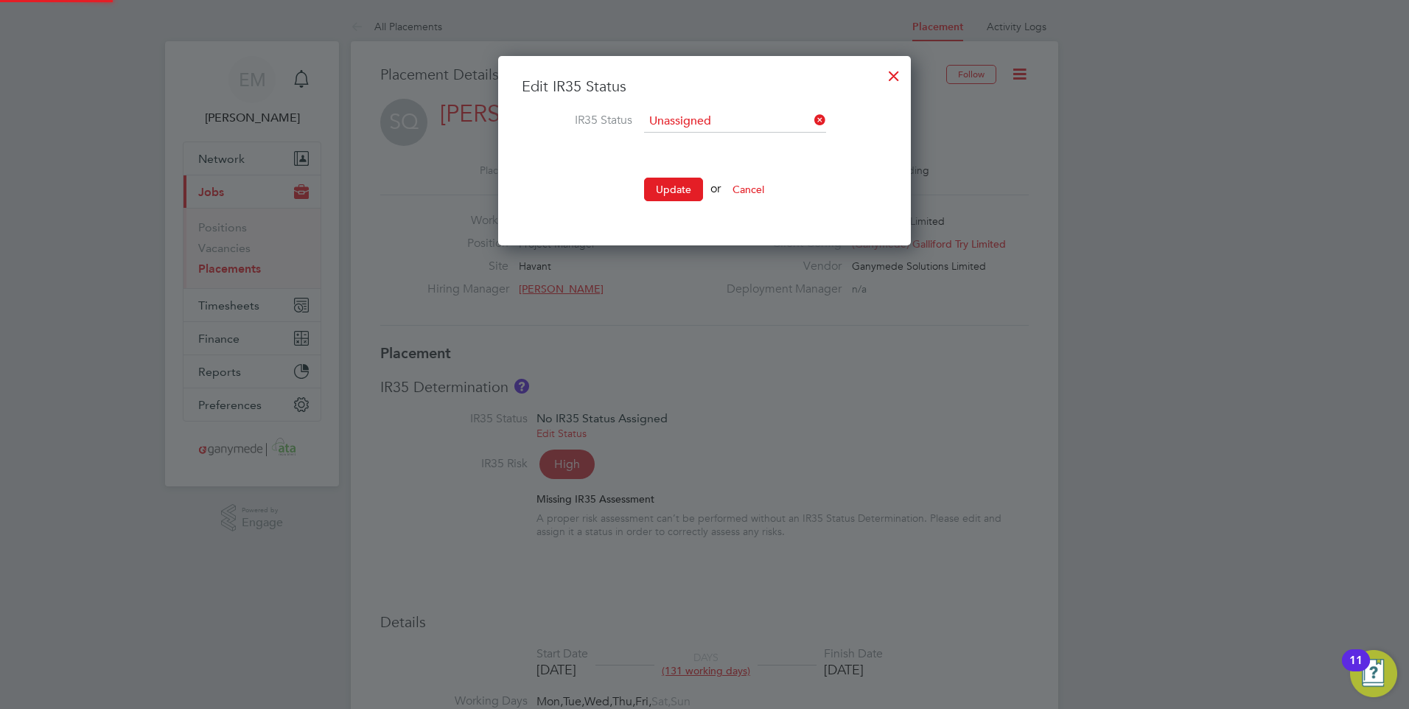
scroll to position [190, 414]
click at [812, 122] on icon at bounding box center [812, 120] width 0 height 21
click at [694, 123] on input at bounding box center [735, 122] width 182 height 22
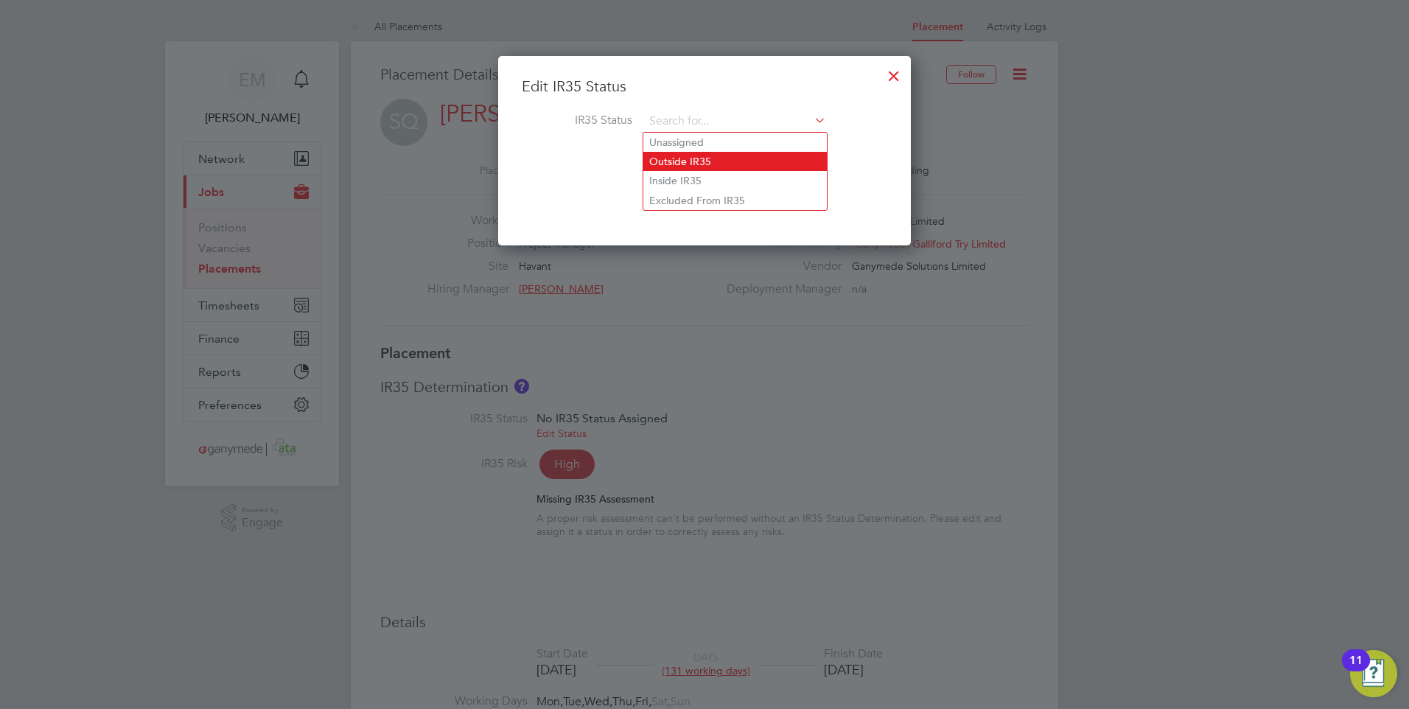
click at [694, 162] on li "Outside IR35" at bounding box center [735, 161] width 184 height 19
type input "Outside IR35"
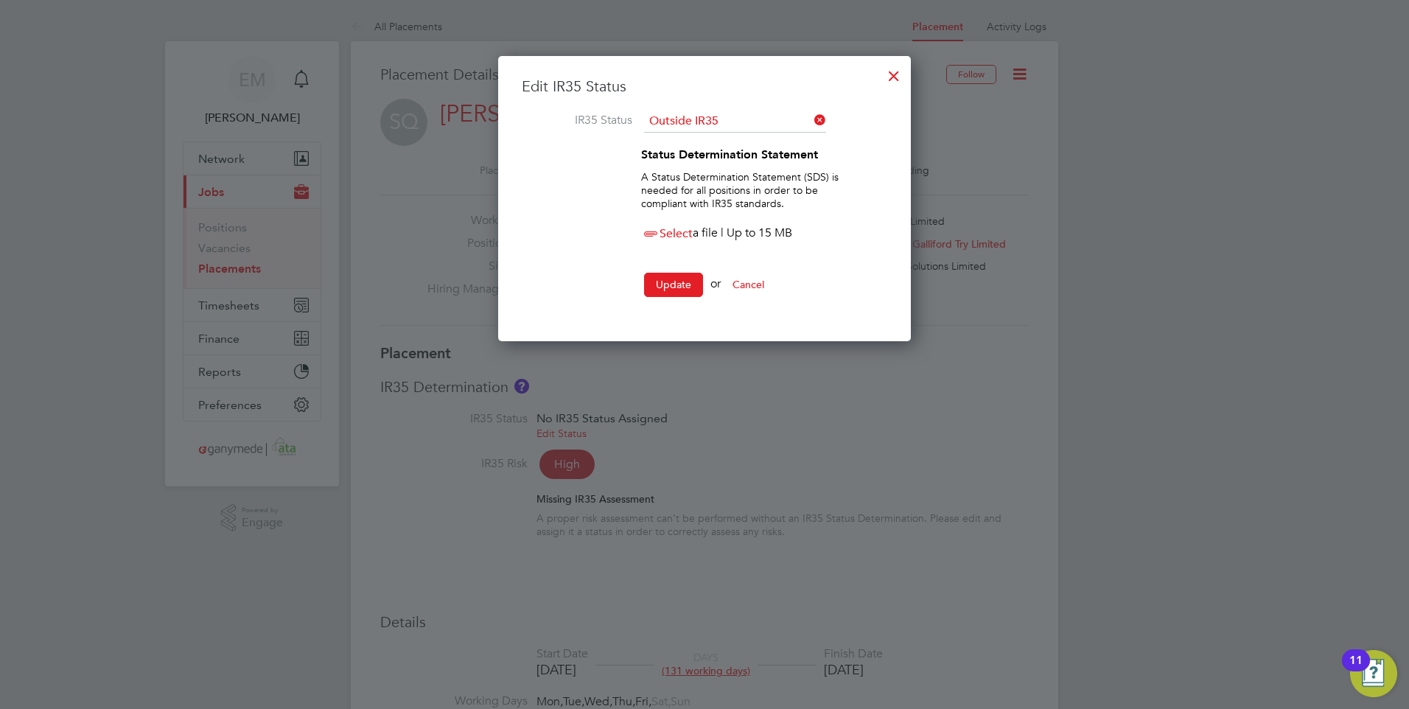
scroll to position [285, 414]
click at [676, 233] on span "Select" at bounding box center [667, 233] width 52 height 15
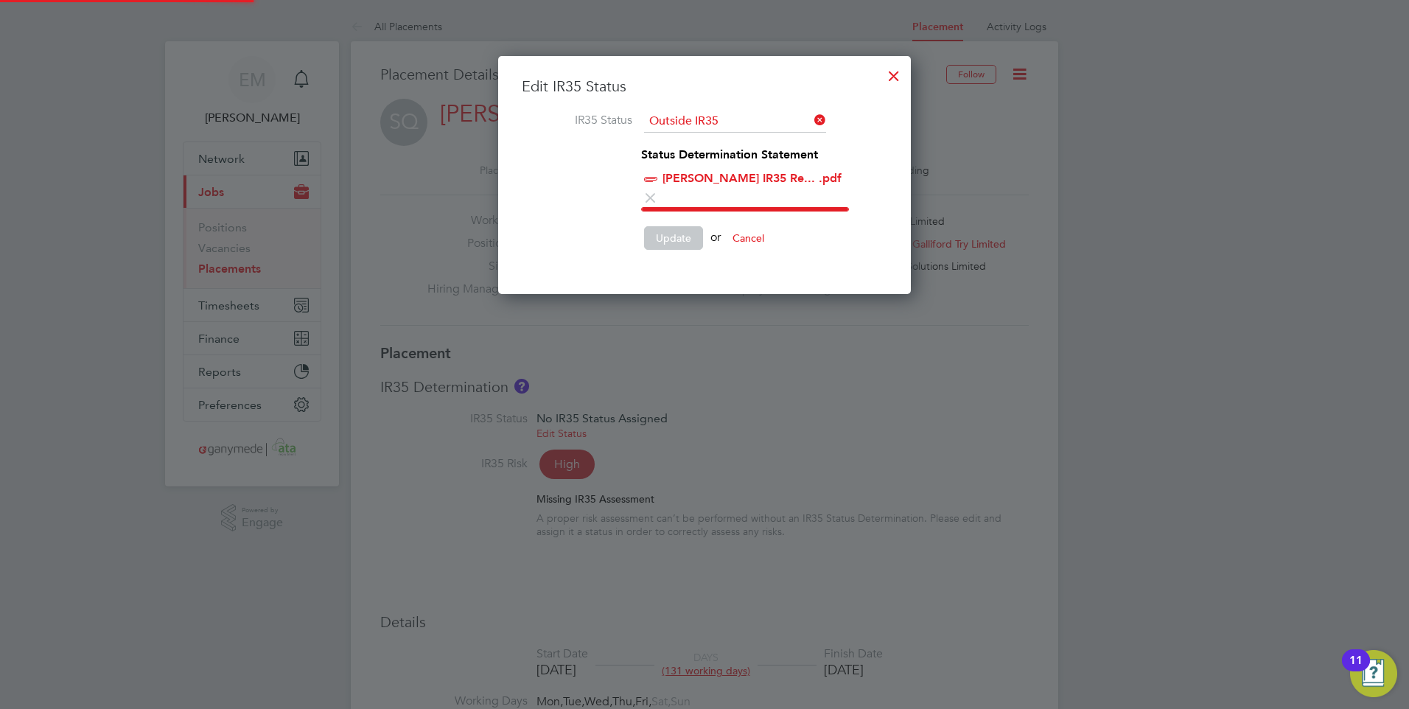
scroll to position [216, 414]
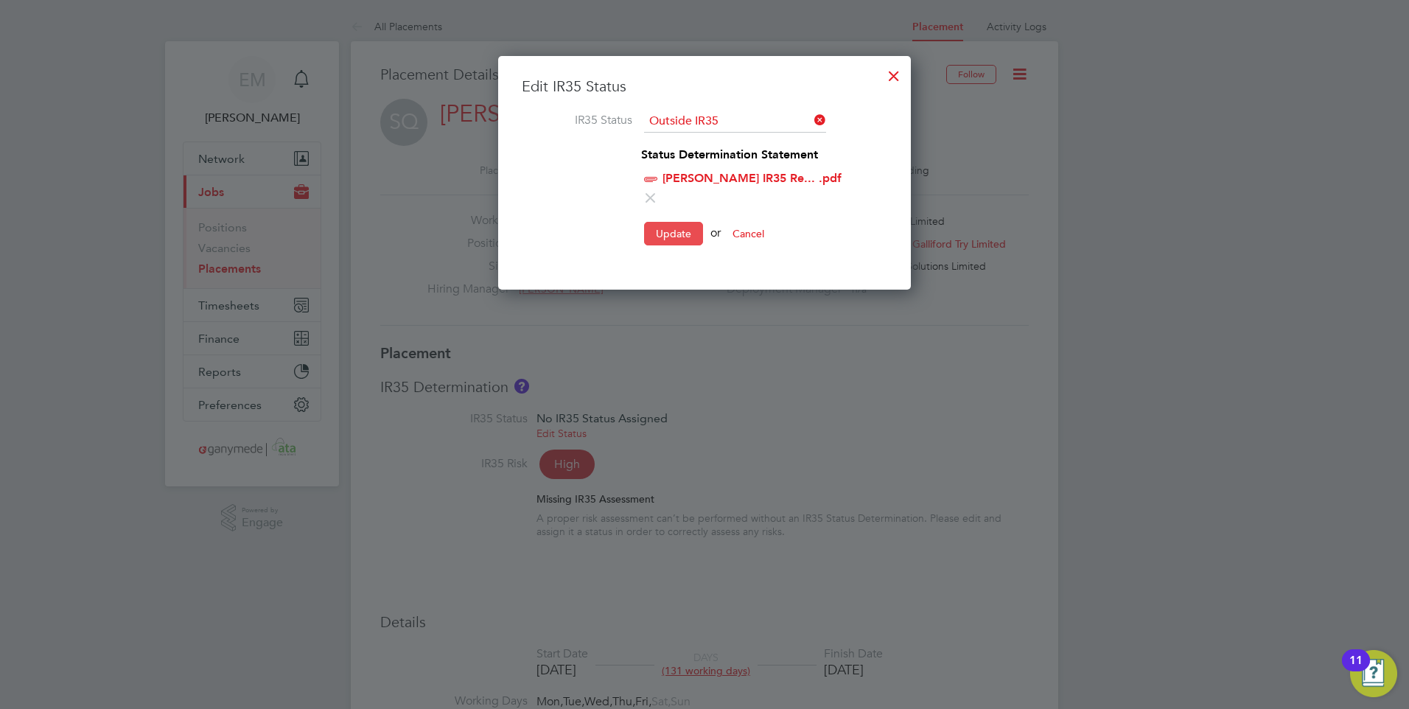
click at [691, 222] on button "Update" at bounding box center [673, 234] width 59 height 24
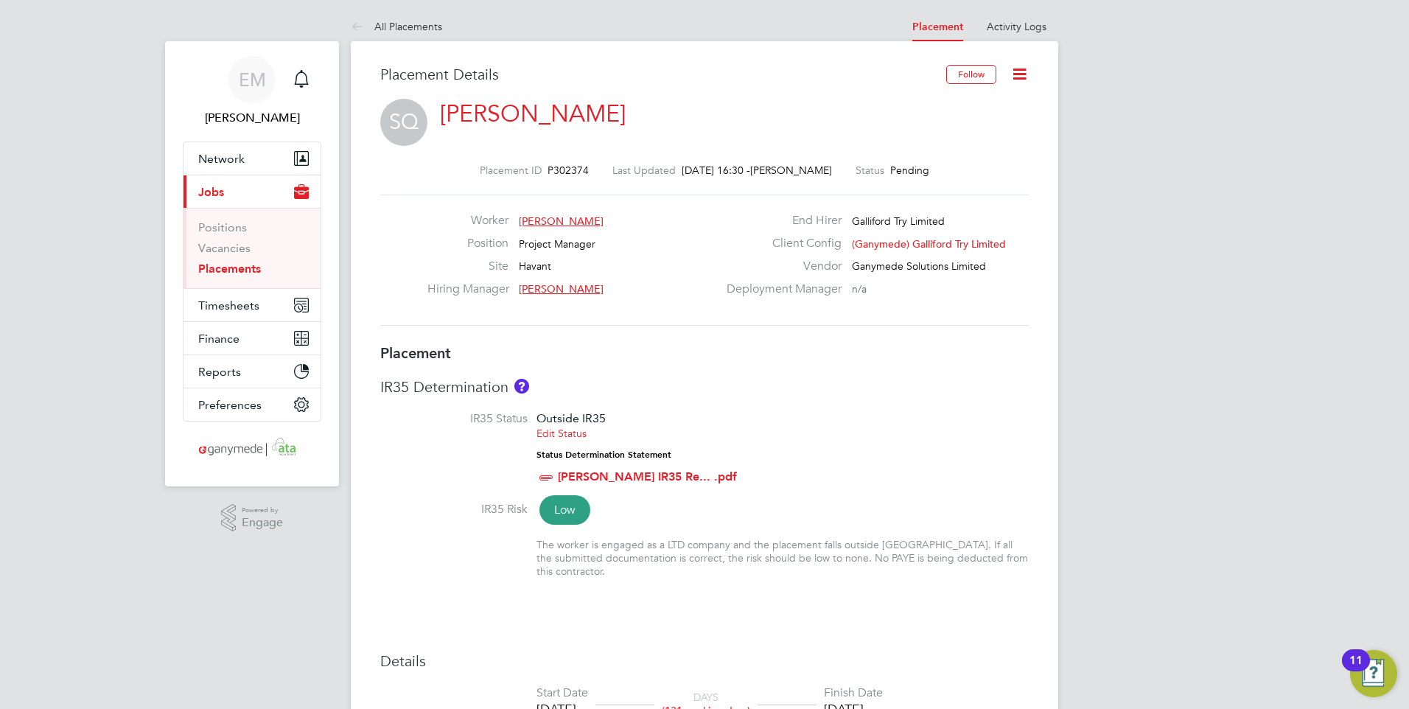
click at [691, 250] on div "Position Project Manager" at bounding box center [573, 247] width 290 height 23
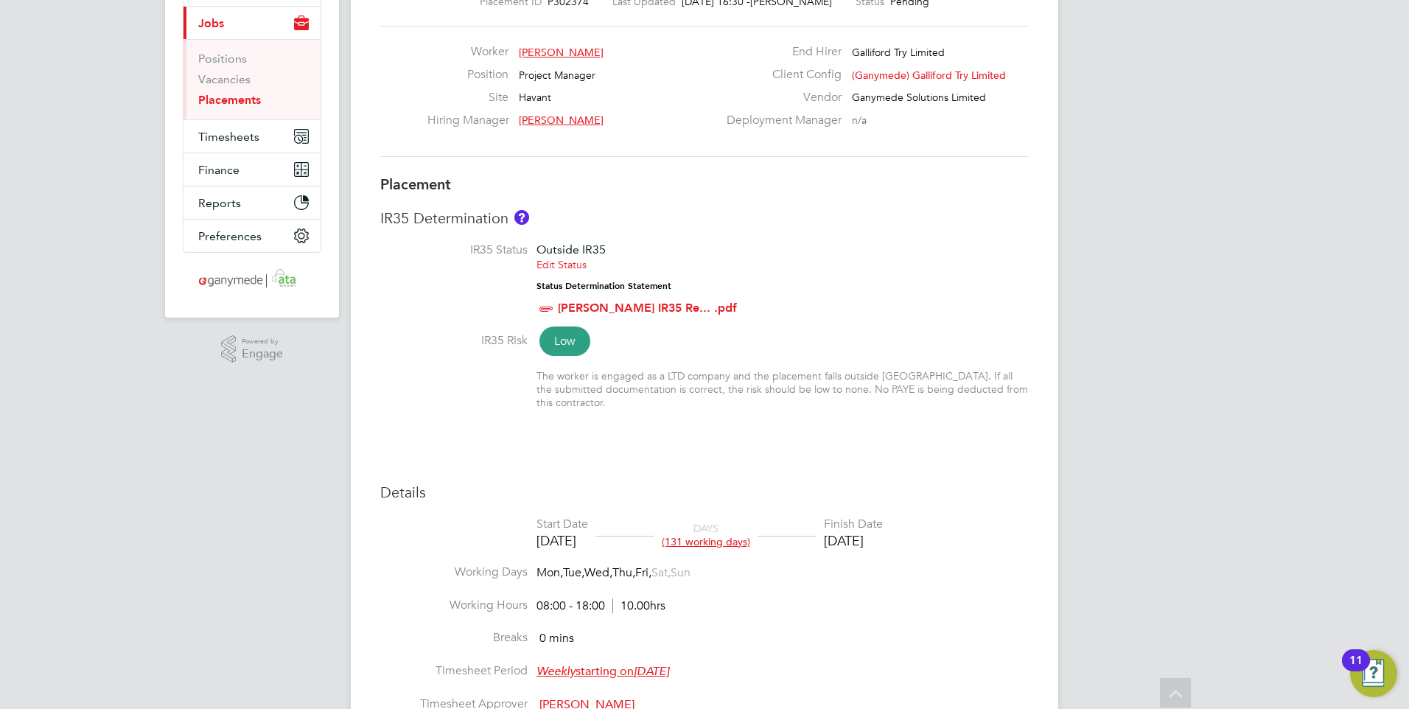
scroll to position [0, 0]
